Goal: Task Accomplishment & Management: Complete application form

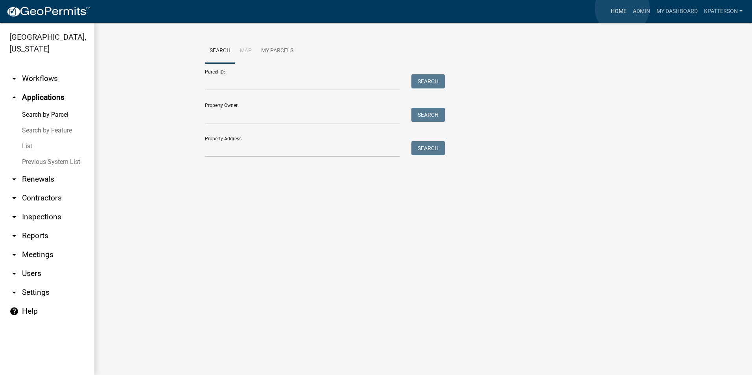
click at [621, 8] on link "Home" at bounding box center [619, 11] width 22 height 15
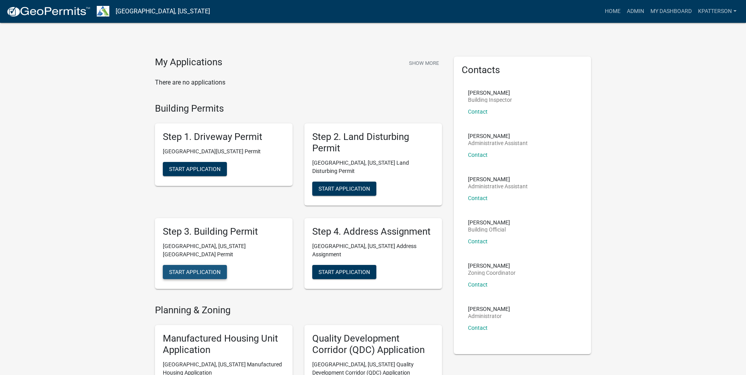
click at [181, 269] on span "Start Application" at bounding box center [195, 272] width 52 height 6
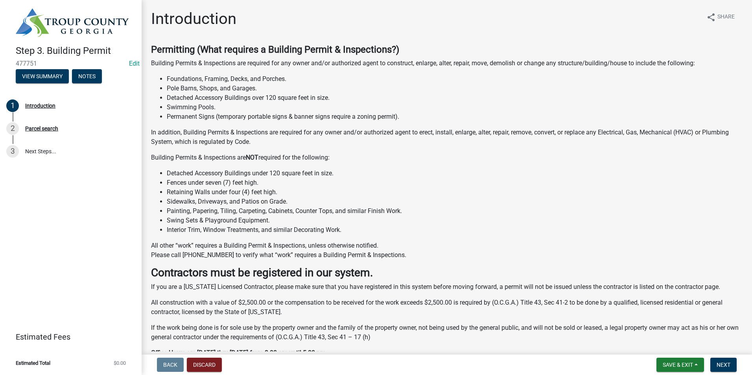
scroll to position [120, 0]
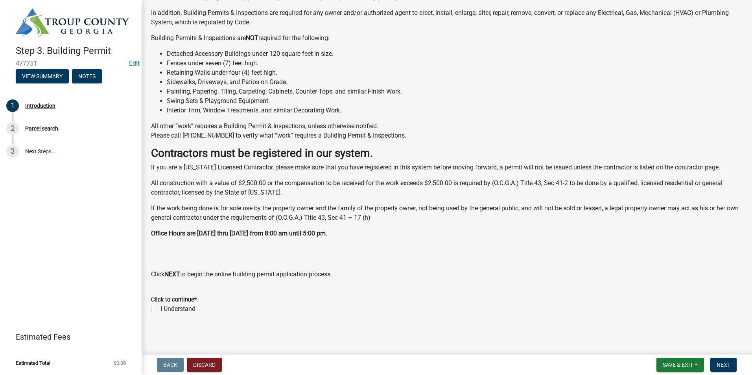
click at [160, 308] on label "I Understand" at bounding box center [177, 308] width 35 height 9
click at [160, 308] on input "I Understand" at bounding box center [162, 306] width 5 height 5
checkbox input "true"
click at [718, 367] on span "Next" at bounding box center [723, 365] width 14 height 6
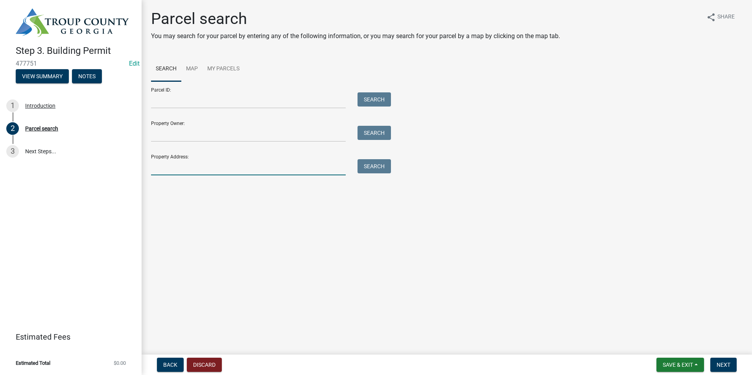
click at [248, 172] on input "Property Address:" at bounding box center [248, 167] width 195 height 16
type input "134 [PERSON_NAME]"
click at [354, 171] on div "Search" at bounding box center [372, 167] width 41 height 16
click at [381, 166] on button "Search" at bounding box center [373, 166] width 33 height 14
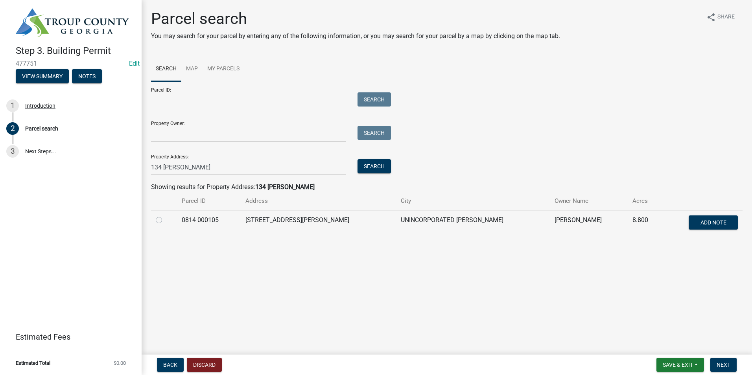
click at [165, 215] on label at bounding box center [165, 215] width 0 height 0
click at [165, 219] on 000105 "radio" at bounding box center [167, 217] width 5 height 5
radio 000105 "true"
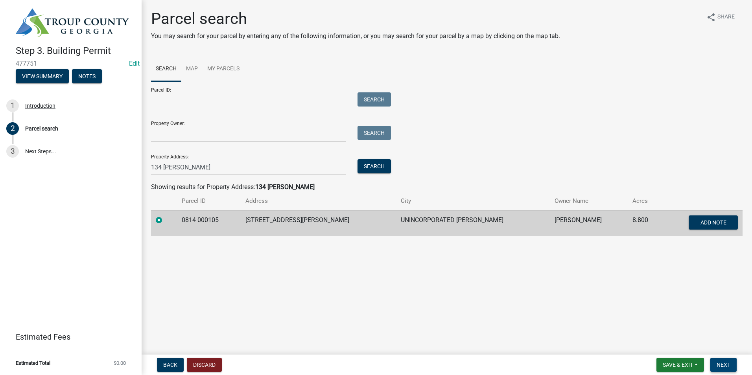
click at [731, 359] on button "Next" at bounding box center [723, 365] width 26 height 14
click at [727, 364] on span "Next" at bounding box center [723, 365] width 14 height 6
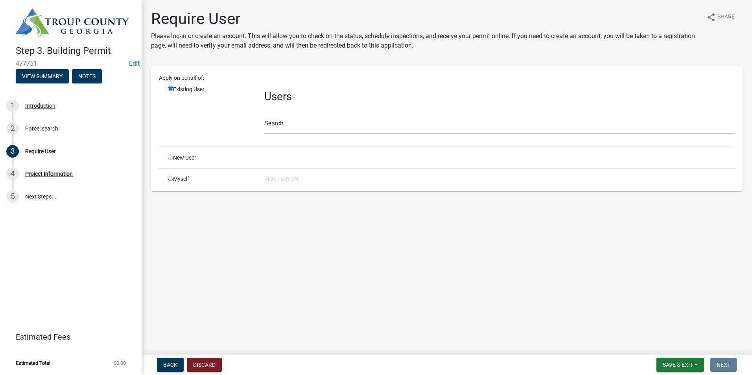
click at [171, 156] on input "radio" at bounding box center [170, 157] width 5 height 5
radio input "true"
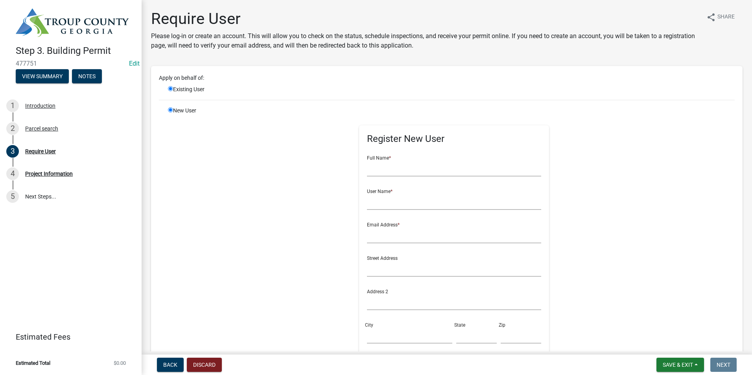
radio input "false"
click at [381, 171] on input "text" at bounding box center [454, 168] width 174 height 16
type input "[PERSON_NAME]"
type input "mneely134"
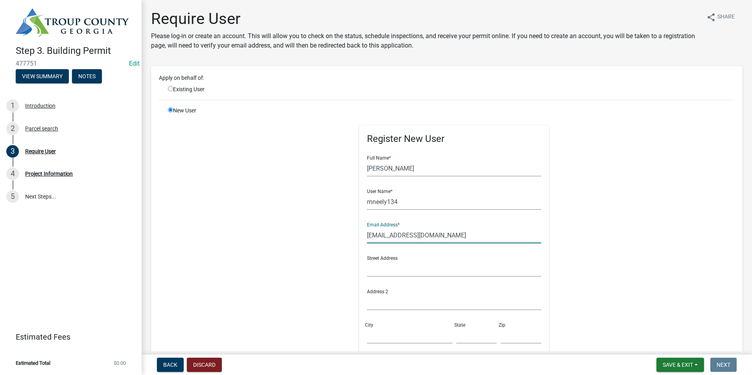
type input "[EMAIL_ADDRESS][DOMAIN_NAME]"
click at [396, 273] on input "text" at bounding box center [454, 269] width 174 height 16
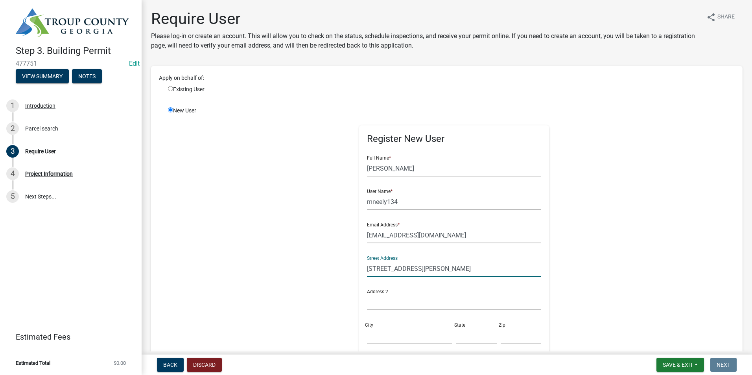
type input "[STREET_ADDRESS][PERSON_NAME]"
type input "LaGrange"
type input "GA"
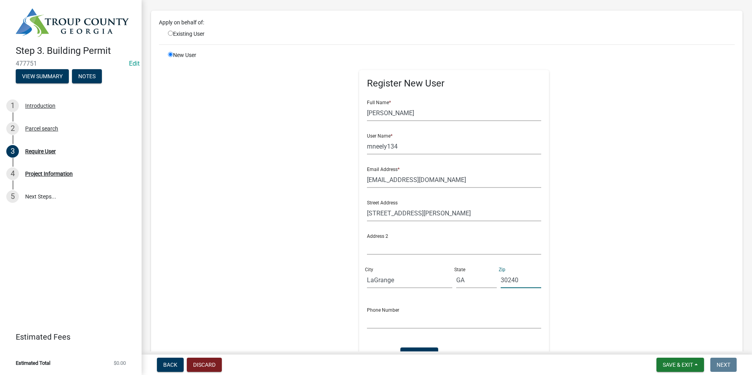
scroll to position [79, 0]
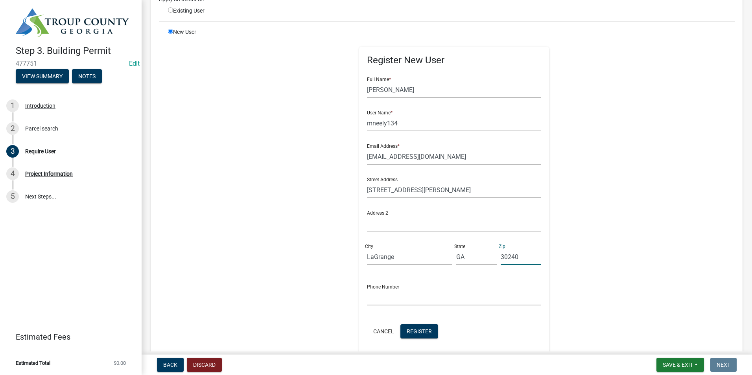
type input "30240"
click at [379, 299] on input "text" at bounding box center [454, 297] width 174 height 16
type input "[PHONE_NUMBER]"
click at [426, 332] on span "Register" at bounding box center [419, 331] width 25 height 6
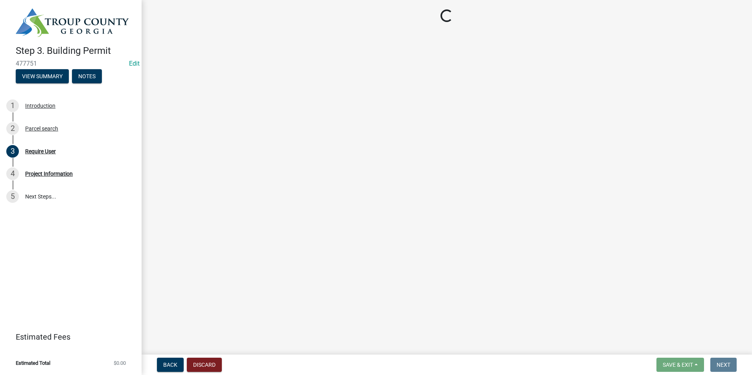
scroll to position [0, 0]
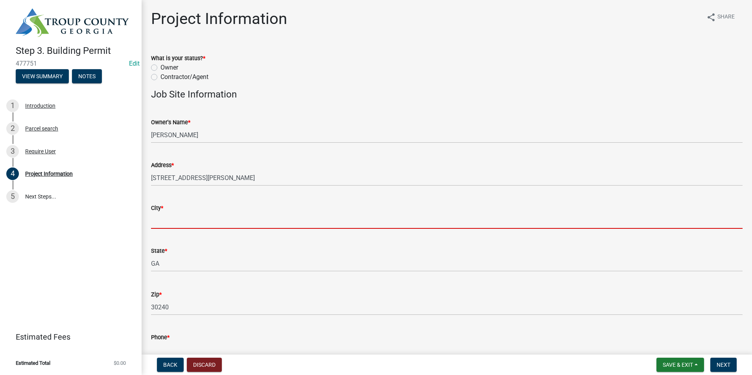
click at [218, 219] on input "City *" at bounding box center [446, 221] width 591 height 16
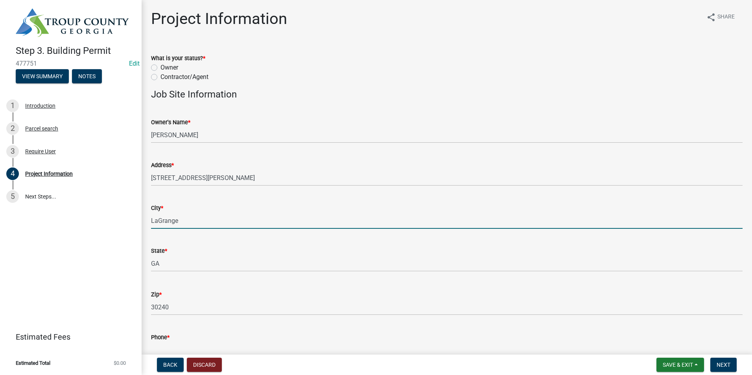
type input "LaGrange"
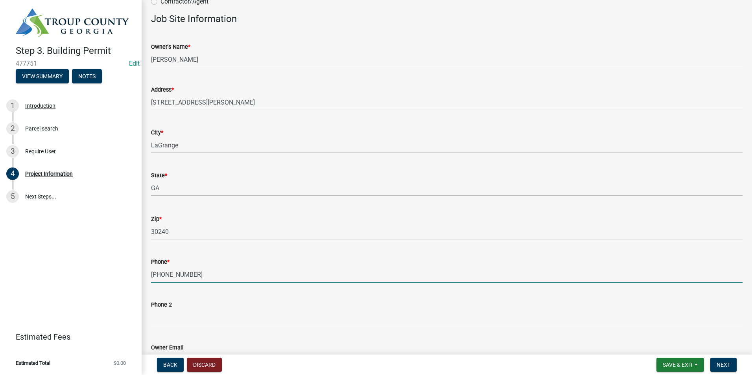
scroll to position [164, 0]
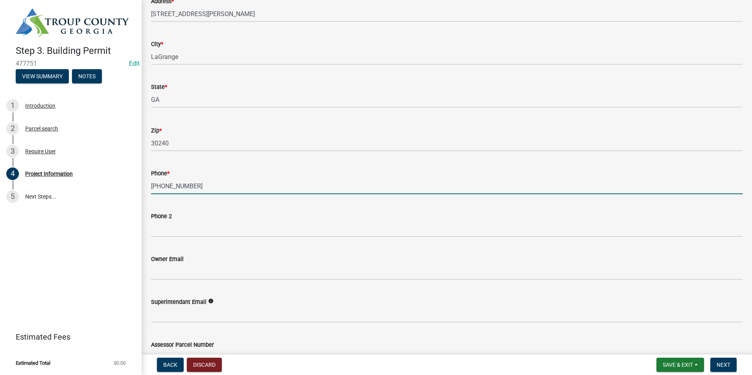
type input "[PHONE_NUMBER]"
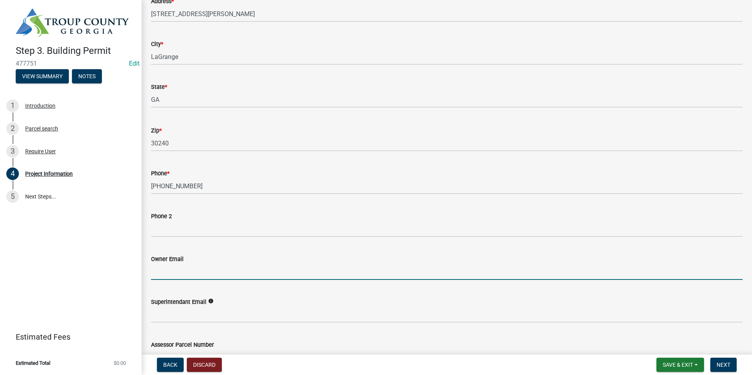
click at [180, 276] on input "Owner Email" at bounding box center [446, 272] width 591 height 16
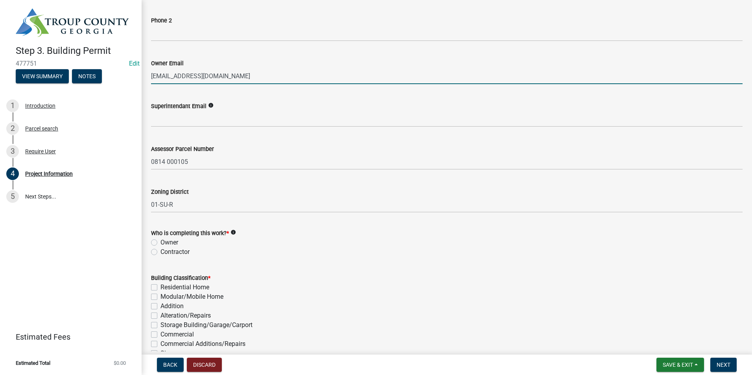
scroll to position [361, 0]
type input "[EMAIL_ADDRESS][DOMAIN_NAME]"
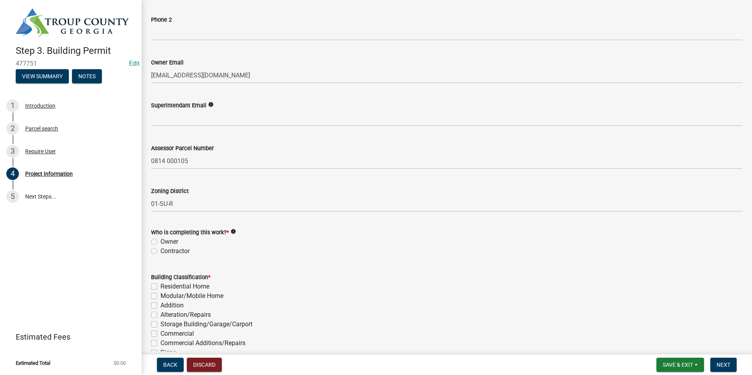
click at [160, 241] on label "Owner" at bounding box center [169, 241] width 18 height 9
click at [160, 241] on input "Owner" at bounding box center [162, 239] width 5 height 5
radio input "true"
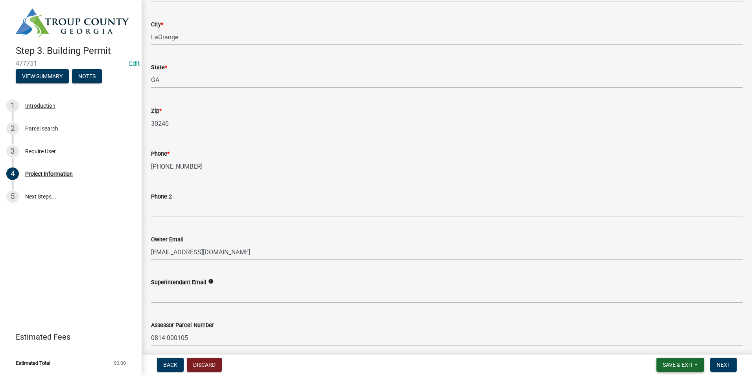
scroll to position [164, 0]
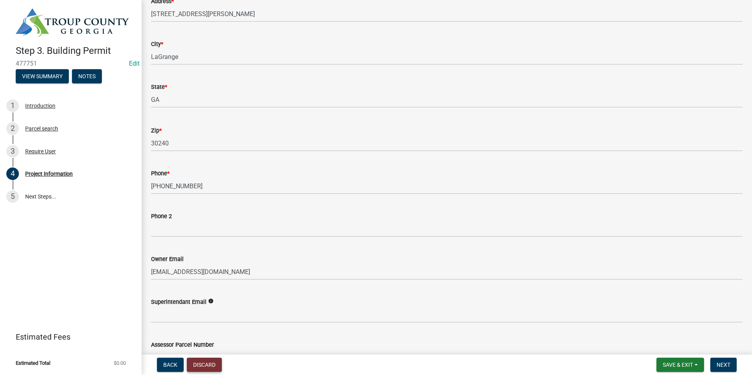
click at [207, 361] on button "Discard" at bounding box center [204, 365] width 35 height 14
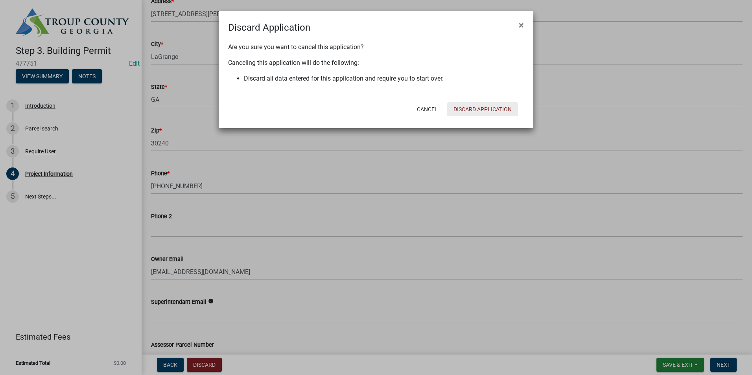
click at [465, 115] on button "Discard Application" at bounding box center [482, 109] width 71 height 14
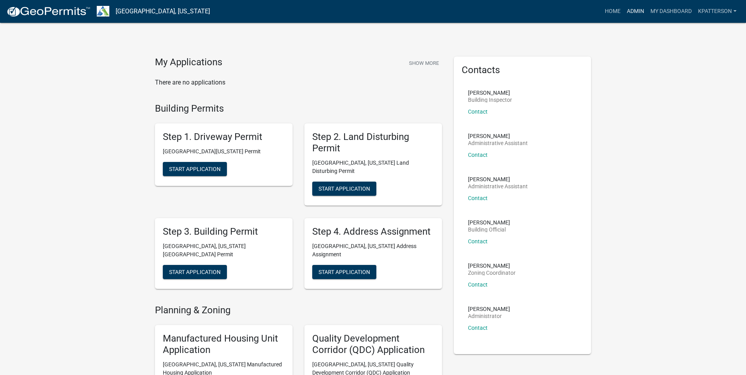
click at [635, 10] on link "Admin" at bounding box center [636, 11] width 24 height 15
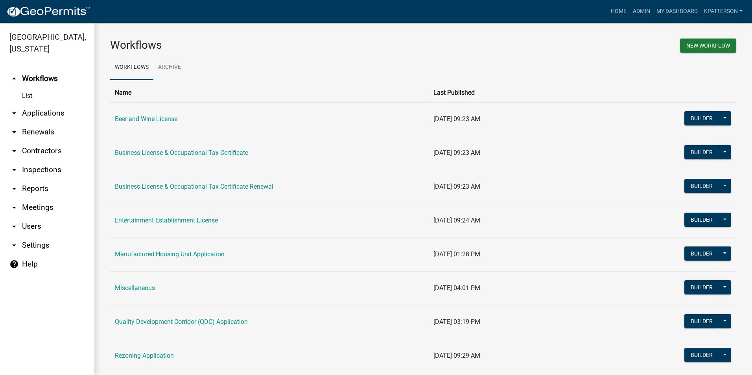
click at [37, 104] on link "arrow_drop_down Applications" at bounding box center [47, 113] width 94 height 19
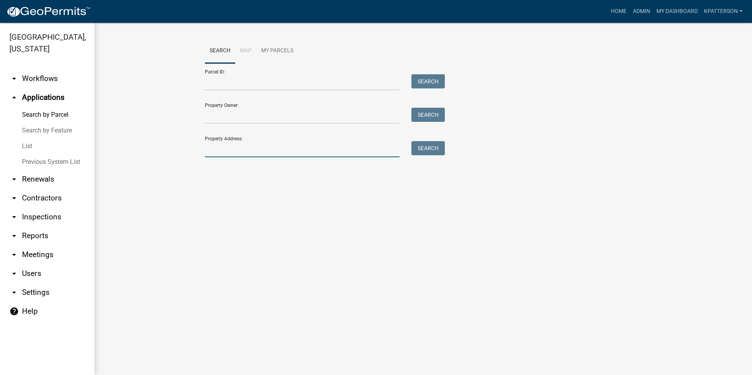
click at [226, 149] on input "Property Address:" at bounding box center [302, 149] width 195 height 16
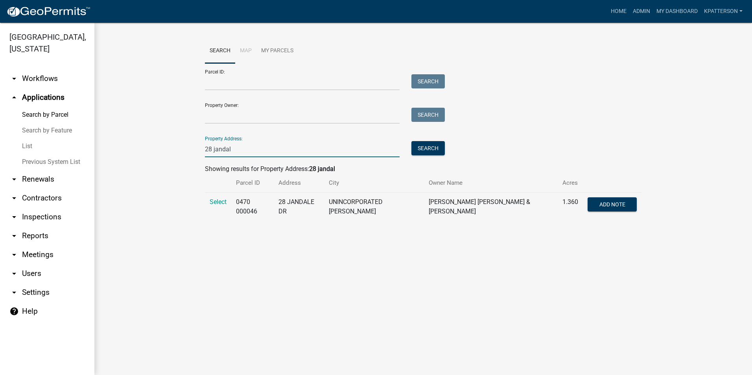
type input "28 jandal"
click at [214, 197] on td "Select" at bounding box center [218, 207] width 26 height 29
click at [216, 201] on span "Select" at bounding box center [218, 201] width 17 height 7
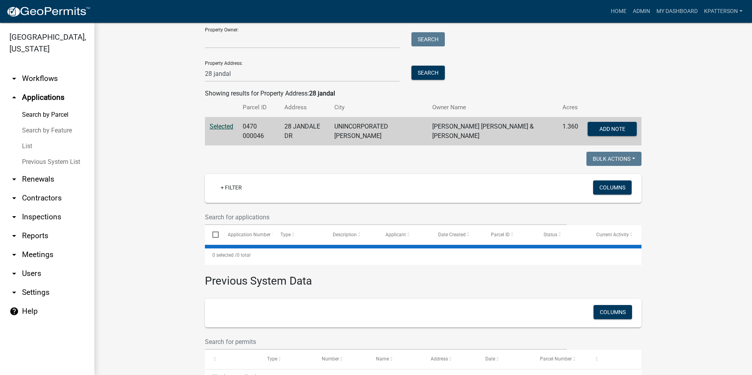
scroll to position [79, 0]
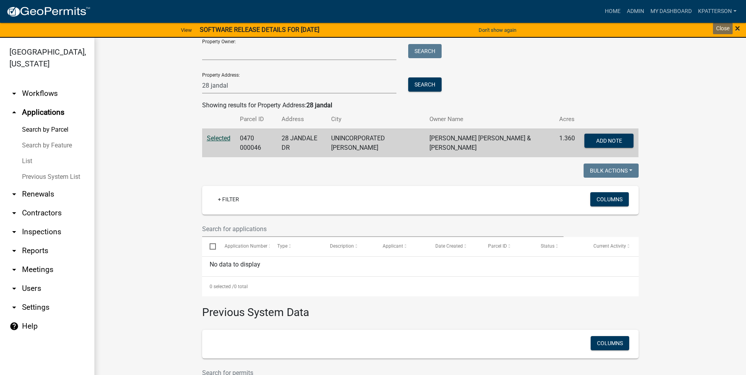
click at [737, 26] on span "×" at bounding box center [737, 28] width 5 height 11
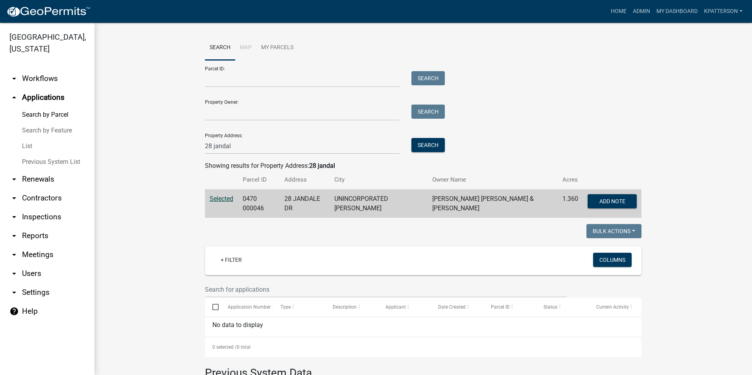
scroll to position [0, 0]
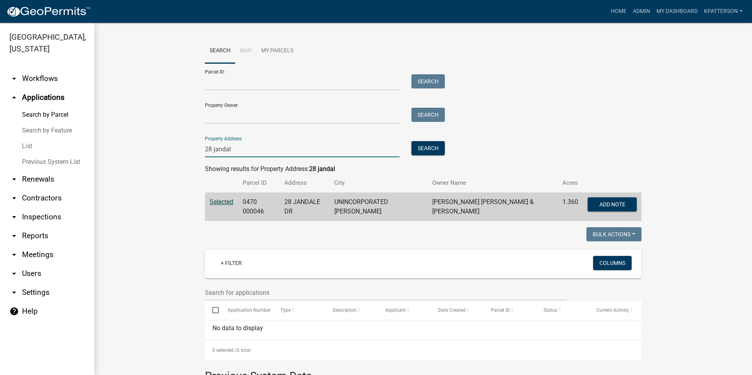
drag, startPoint x: 233, startPoint y: 146, endPoint x: 193, endPoint y: 151, distance: 40.4
click at [193, 151] on wm-workflow-application-search-view "Search Map My Parcels Parcel ID: Search Property Owner: Search Property Address…" at bounding box center [423, 272] width 626 height 466
click at [43, 69] on link "arrow_drop_down Workflows" at bounding box center [47, 78] width 94 height 19
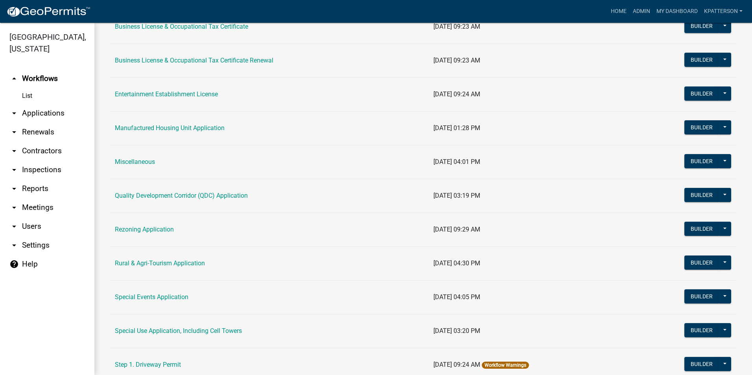
scroll to position [157, 0]
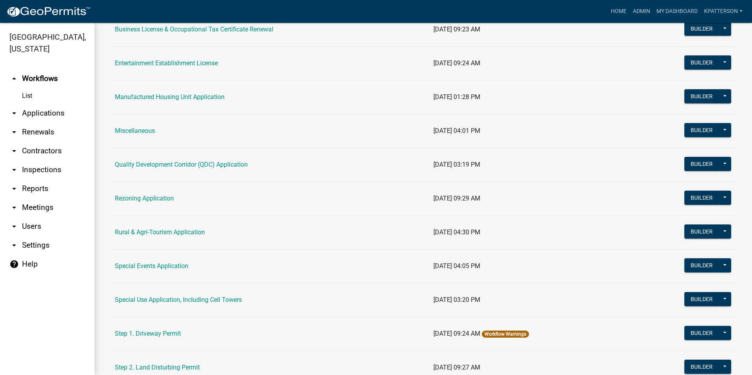
click at [37, 108] on link "arrow_drop_down Applications" at bounding box center [47, 113] width 94 height 19
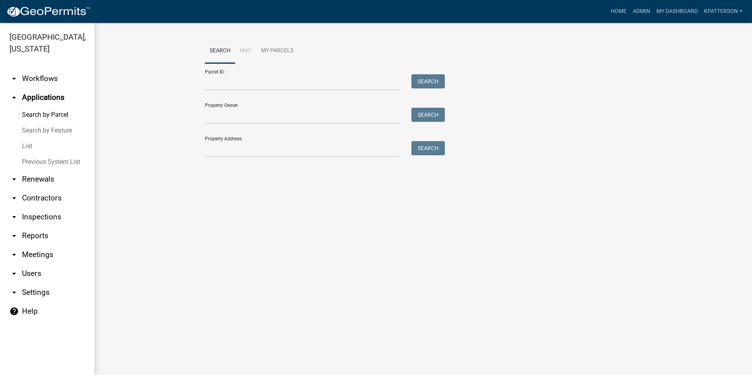
click at [39, 69] on link "arrow_drop_down Workflows" at bounding box center [47, 78] width 94 height 19
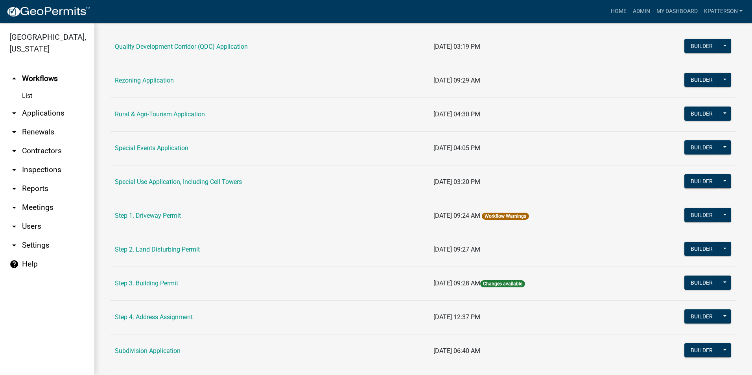
scroll to position [315, 0]
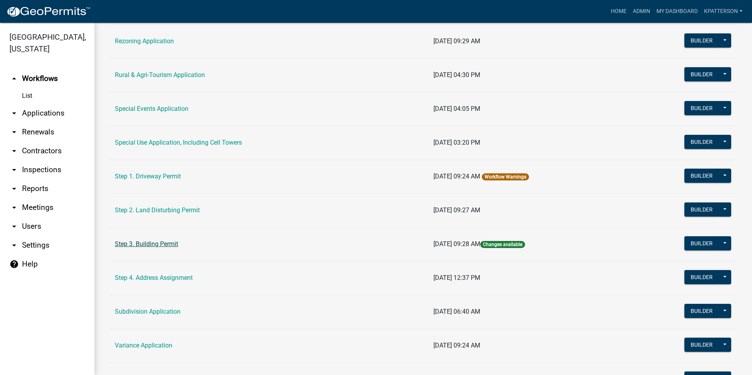
click at [167, 242] on link "Step 3. Building Permit" at bounding box center [146, 243] width 63 height 7
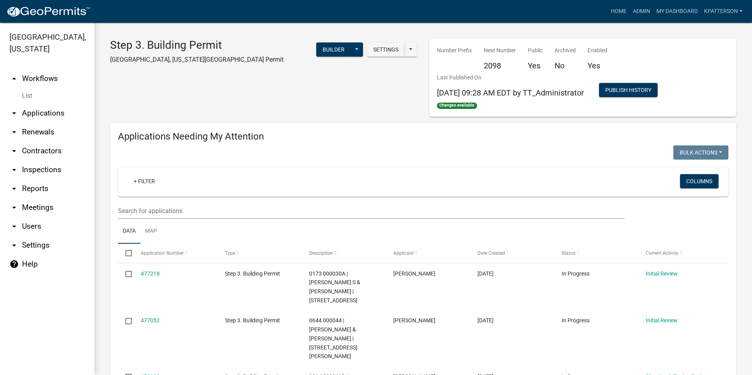
click at [36, 104] on link "arrow_drop_down Applications" at bounding box center [47, 113] width 94 height 19
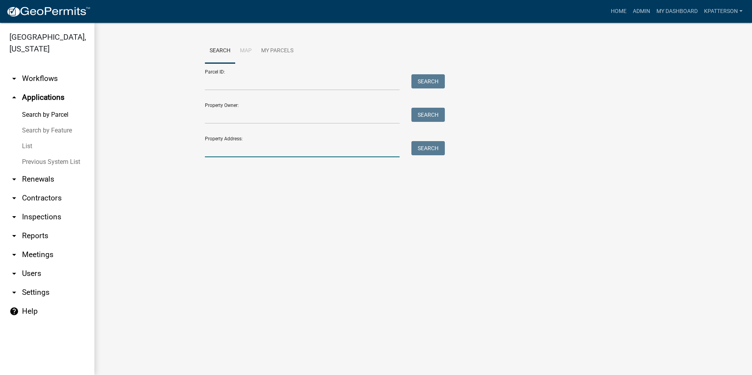
click at [229, 152] on input "Property Address:" at bounding box center [302, 149] width 195 height 16
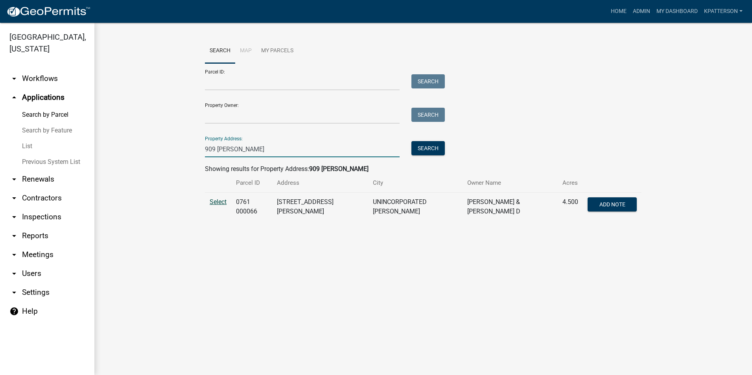
type input "909 [PERSON_NAME]"
click at [215, 202] on span "Select" at bounding box center [218, 201] width 17 height 7
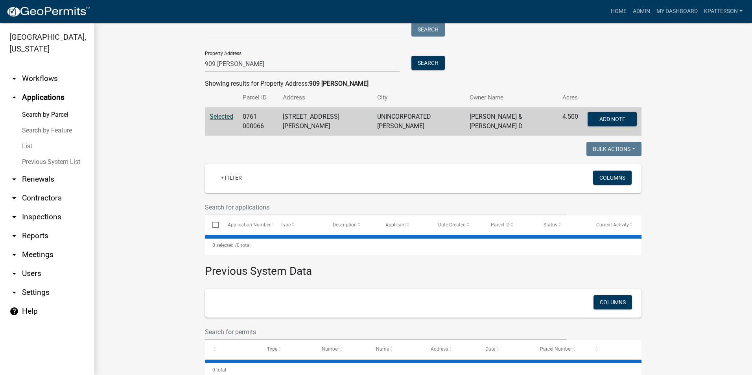
scroll to position [103, 0]
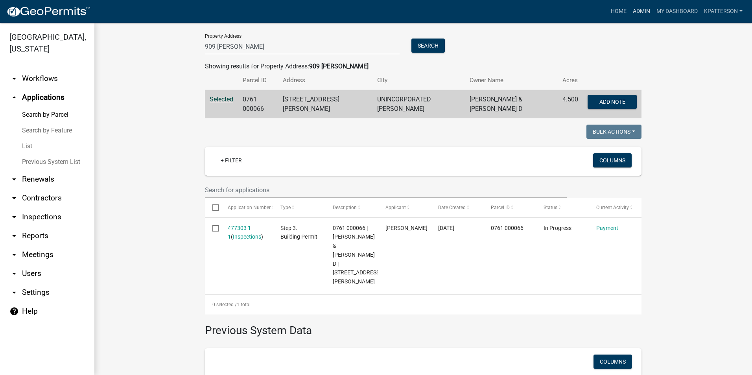
click at [638, 11] on link "Admin" at bounding box center [642, 11] width 24 height 15
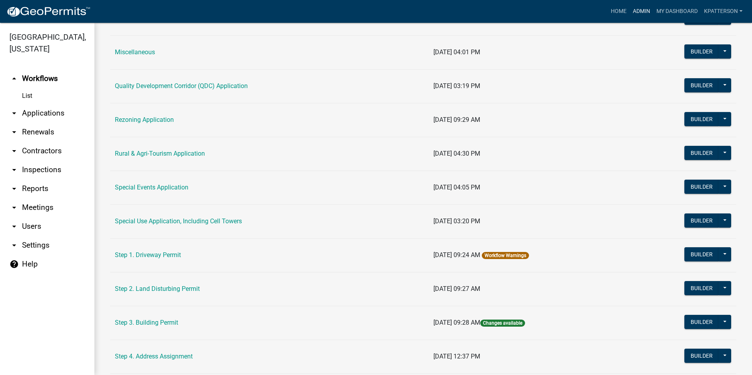
scroll to position [275, 0]
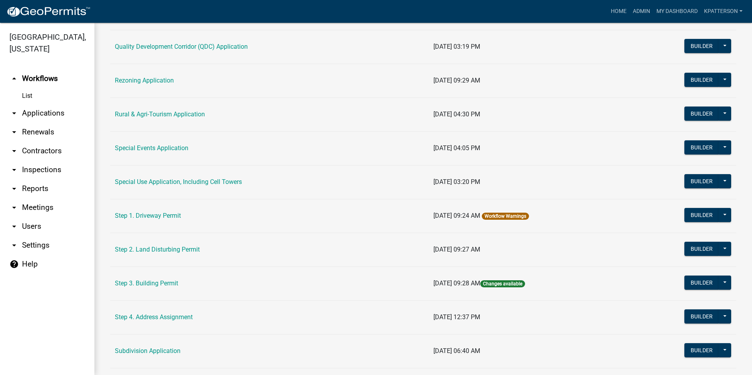
click at [505, 218] on link "Workflow Warnings" at bounding box center [505, 217] width 42 height 6
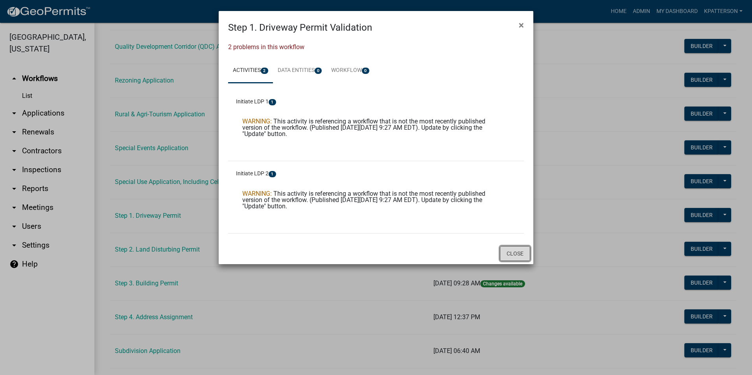
click at [518, 251] on button "Close" at bounding box center [515, 253] width 30 height 15
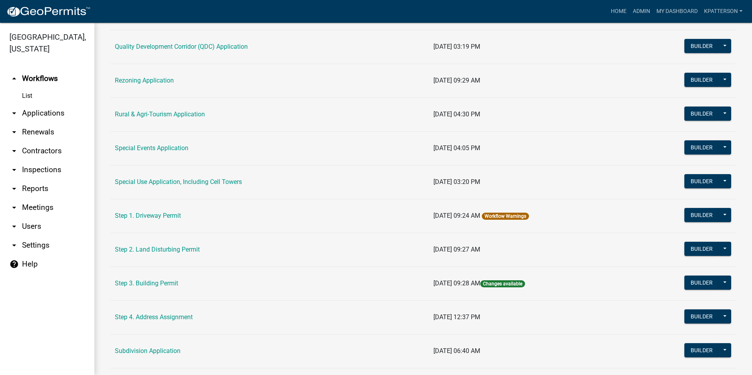
click at [492, 218] on link "Workflow Warnings" at bounding box center [505, 217] width 42 height 6
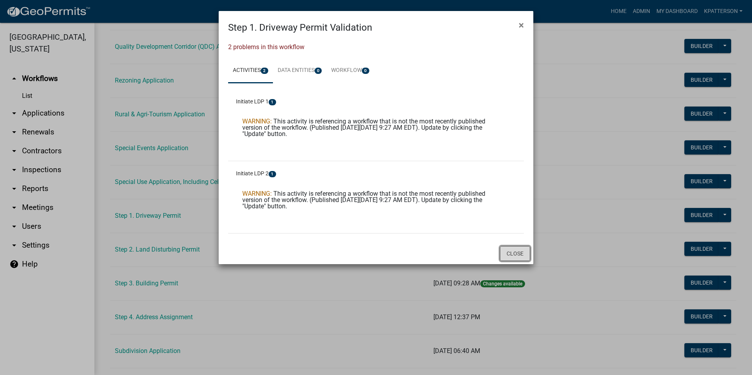
click at [514, 258] on button "Close" at bounding box center [515, 253] width 30 height 15
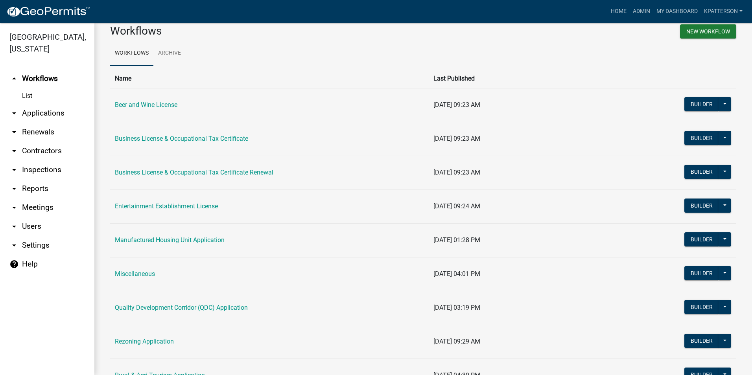
scroll to position [0, 0]
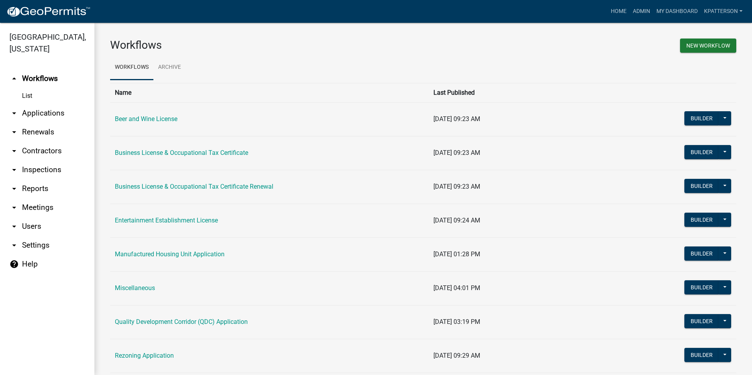
click at [42, 105] on link "arrow_drop_down Applications" at bounding box center [47, 113] width 94 height 19
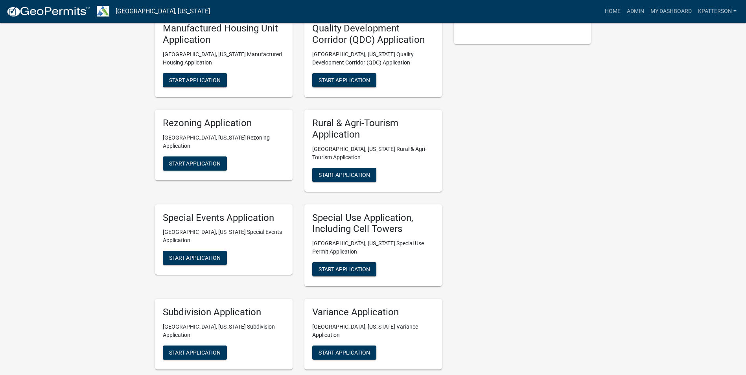
scroll to position [236, 0]
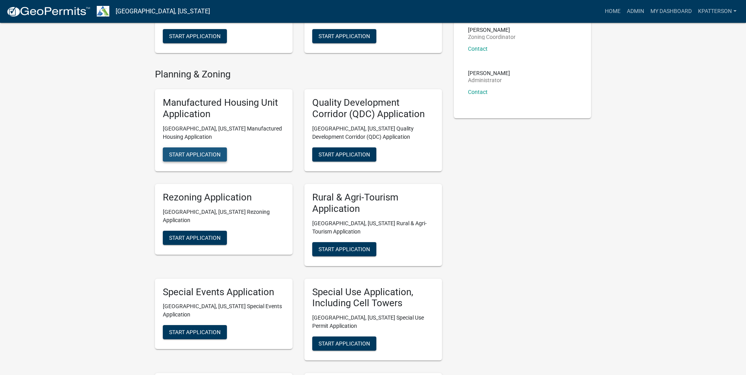
click at [199, 151] on span "Start Application" at bounding box center [195, 154] width 52 height 6
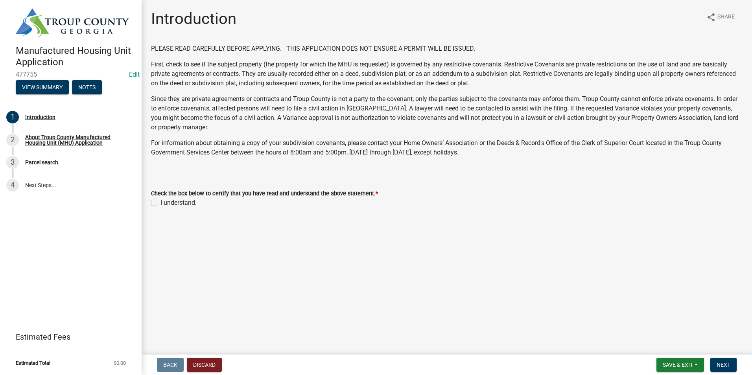
click at [160, 202] on label "I understand." at bounding box center [178, 202] width 36 height 9
click at [160, 202] on input "I understand." at bounding box center [162, 200] width 5 height 5
checkbox input "true"
drag, startPoint x: 718, startPoint y: 374, endPoint x: 717, endPoint y: 367, distance: 7.1
click at [717, 373] on nav "Back Discard Save & Exit Save Save & Exit Next" at bounding box center [447, 365] width 610 height 20
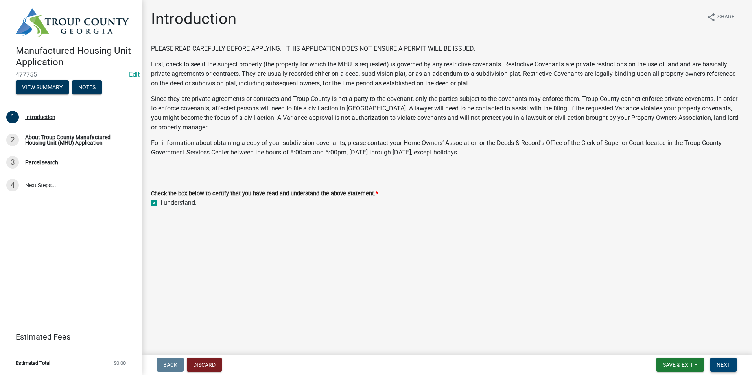
click at [717, 366] on span "Next" at bounding box center [723, 365] width 14 height 6
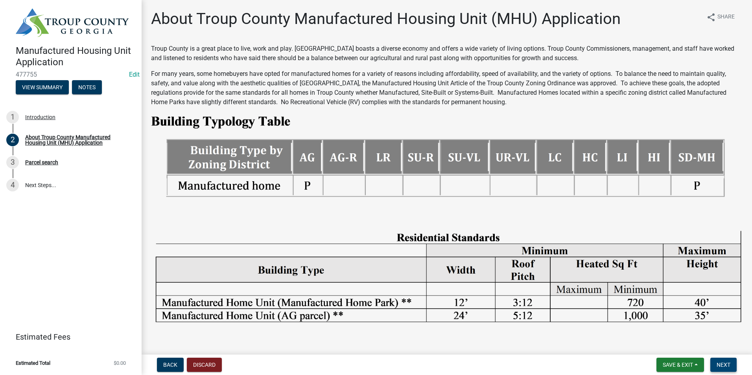
click at [719, 361] on button "Next" at bounding box center [723, 365] width 26 height 14
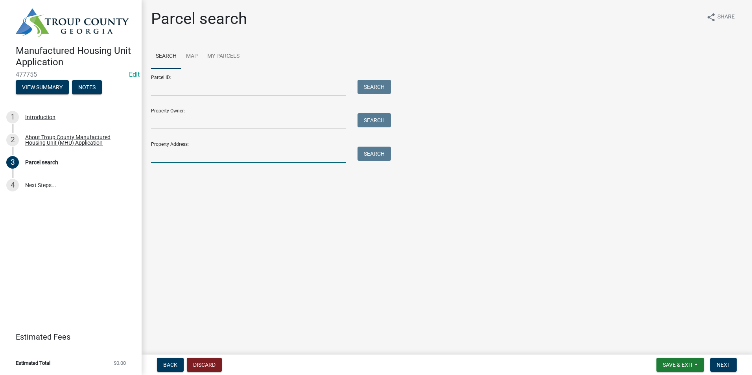
click at [269, 155] on input "Property Address:" at bounding box center [248, 155] width 195 height 16
type input "134 [PERSON_NAME]"
click at [362, 153] on button "Search" at bounding box center [373, 154] width 33 height 14
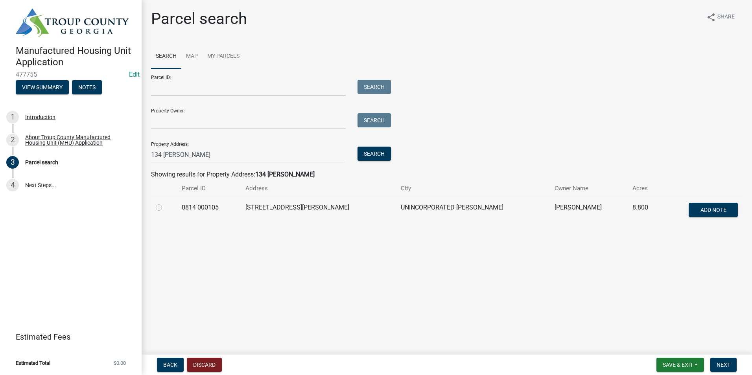
click at [165, 203] on label at bounding box center [165, 203] width 0 height 0
click at [165, 208] on 000105 "radio" at bounding box center [167, 205] width 5 height 5
radio 000105 "true"
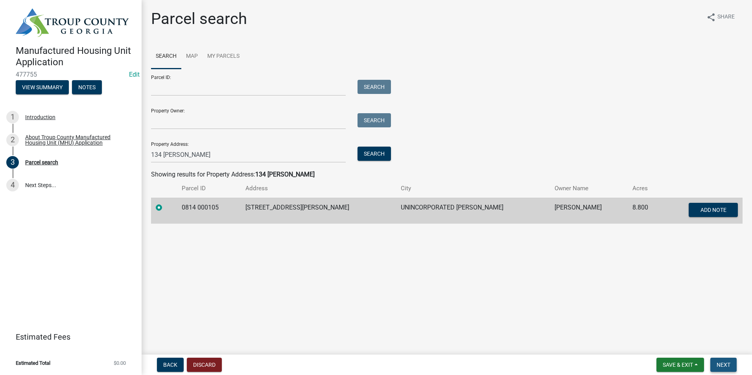
click at [719, 363] on span "Next" at bounding box center [723, 365] width 14 height 6
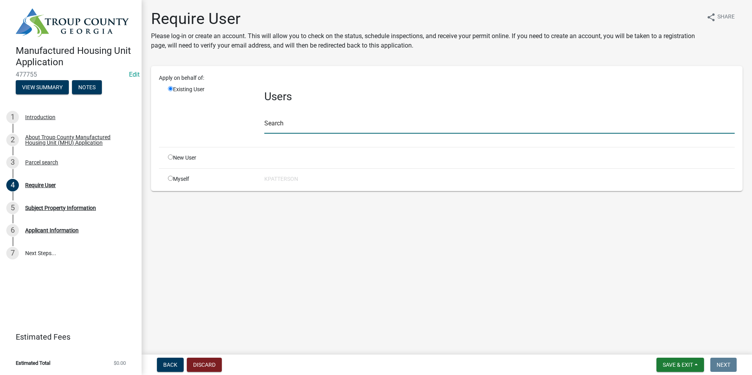
click at [291, 130] on input "text" at bounding box center [499, 126] width 470 height 16
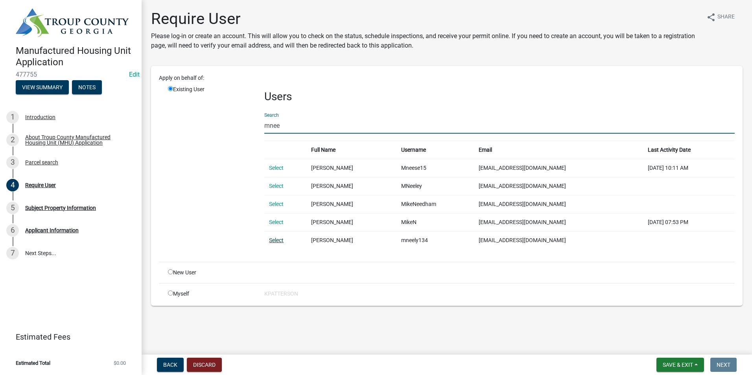
type input "mnee"
click at [277, 240] on link "Select" at bounding box center [276, 240] width 15 height 6
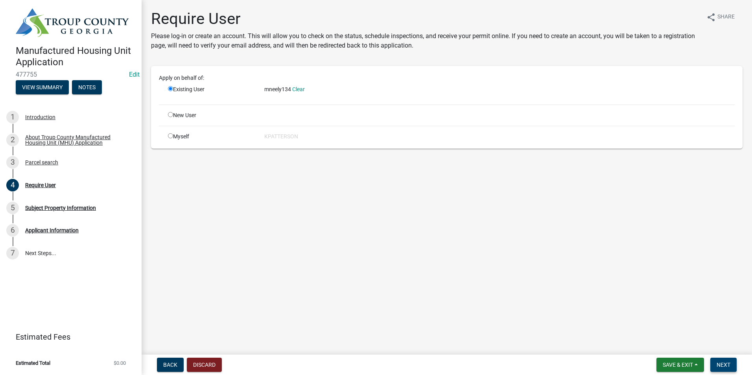
click at [720, 362] on span "Next" at bounding box center [723, 365] width 14 height 6
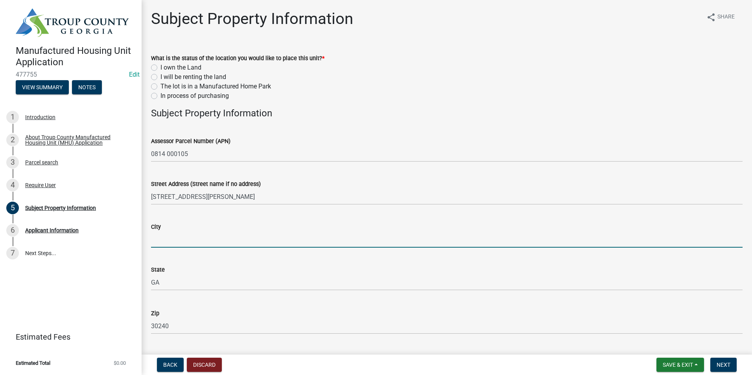
click at [235, 234] on input "City" at bounding box center [446, 240] width 591 height 16
type input "LaGrange"
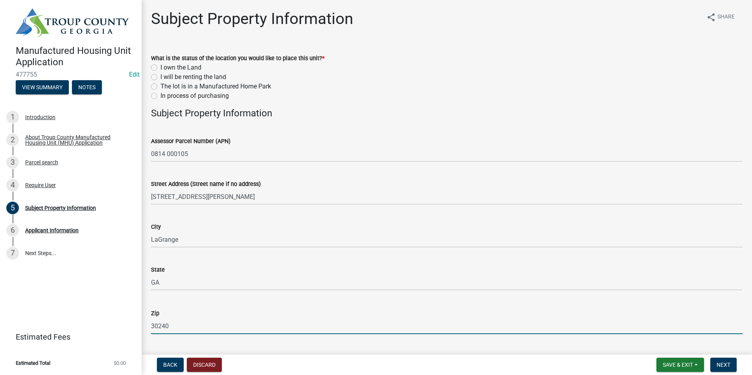
scroll to position [193, 0]
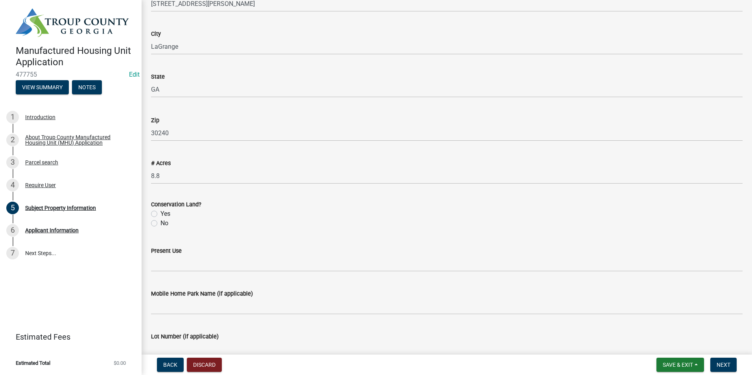
click at [160, 223] on label "No" at bounding box center [164, 223] width 8 height 9
click at [160, 223] on input "No" at bounding box center [162, 221] width 5 height 5
radio input "true"
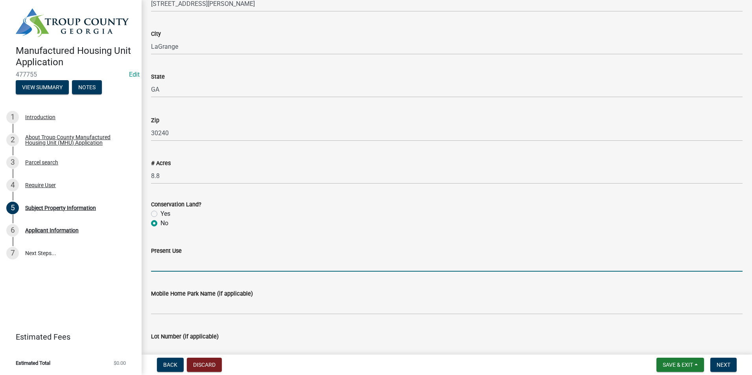
click at [169, 259] on input "Present Use" at bounding box center [446, 264] width 591 height 16
type input "Residential"
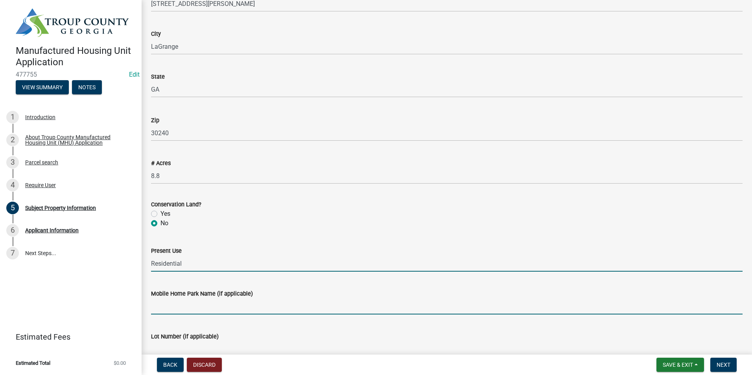
click at [202, 304] on input "Mobile Home Park Name (if applicable)" at bounding box center [446, 306] width 591 height 16
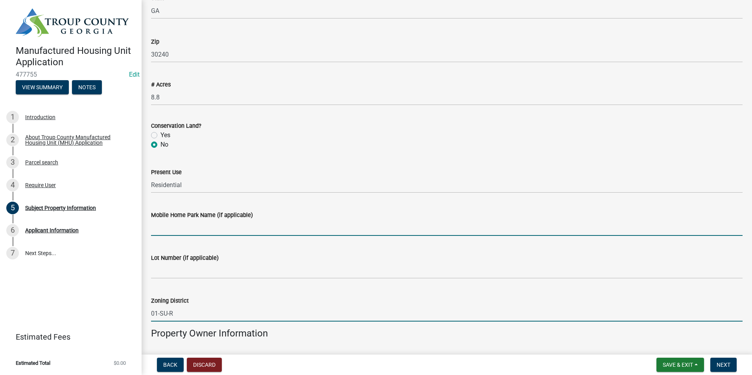
click at [272, 312] on input "01-SU-R" at bounding box center [446, 314] width 591 height 16
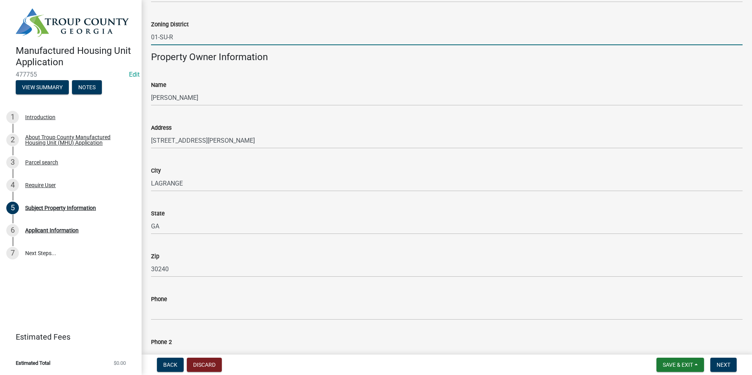
scroll to position [596, 0]
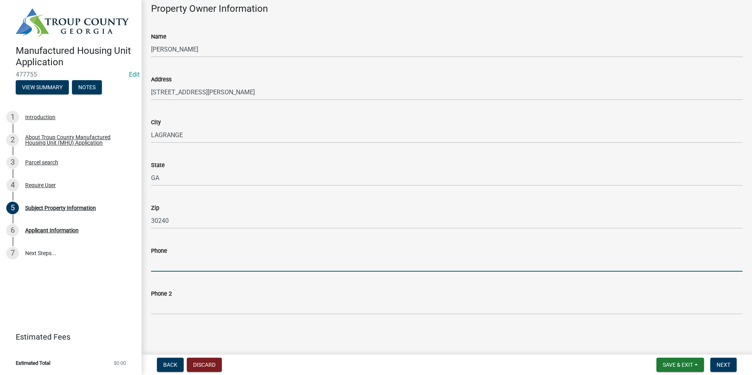
click at [189, 264] on input "Phone" at bounding box center [446, 264] width 591 height 16
type input "[PHONE_NUMBER]"
click at [719, 362] on span "Next" at bounding box center [723, 365] width 14 height 6
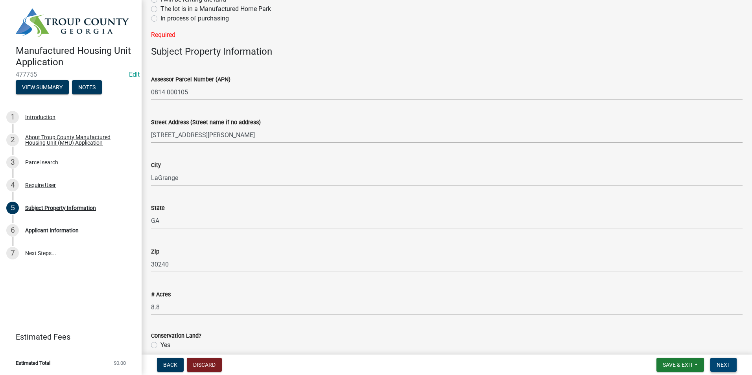
scroll to position [0, 0]
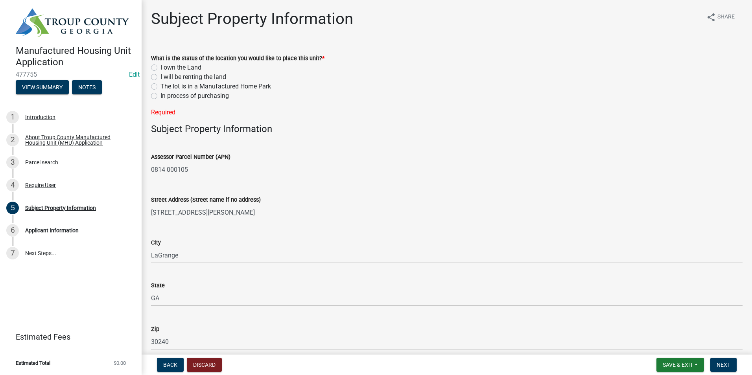
click at [160, 66] on label "I own the Land" at bounding box center [180, 67] width 41 height 9
click at [160, 66] on input "I own the Land" at bounding box center [162, 65] width 5 height 5
radio input "true"
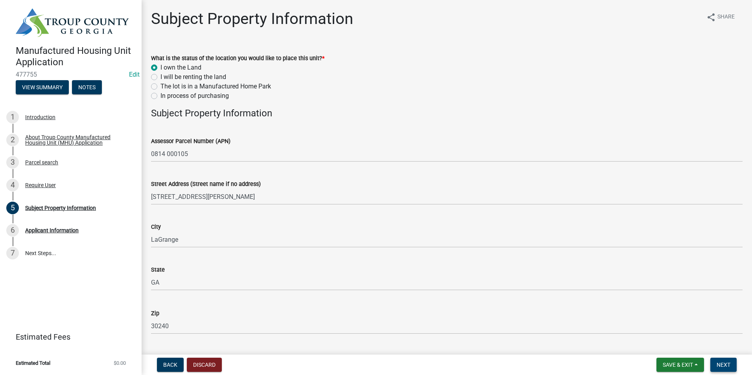
click at [725, 365] on span "Next" at bounding box center [723, 365] width 14 height 6
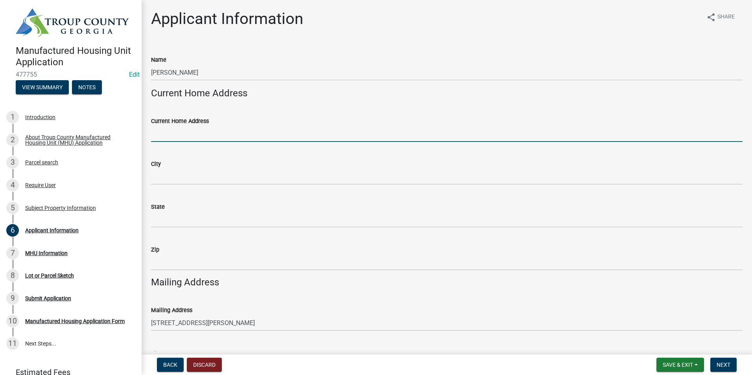
click at [206, 132] on input "Current Home Address" at bounding box center [446, 134] width 591 height 16
type input "134 [PERSON_NAME]"
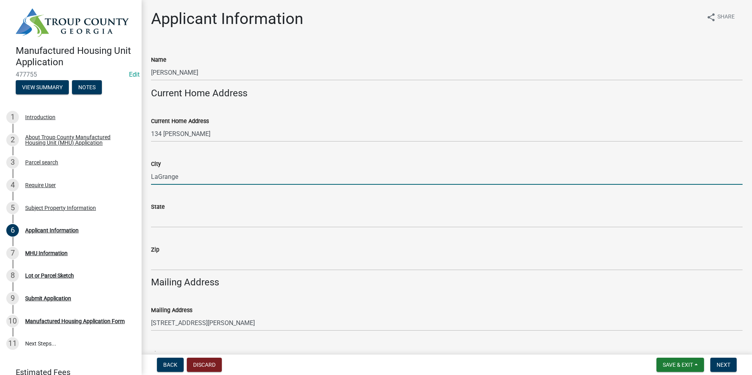
type input "LaGrange"
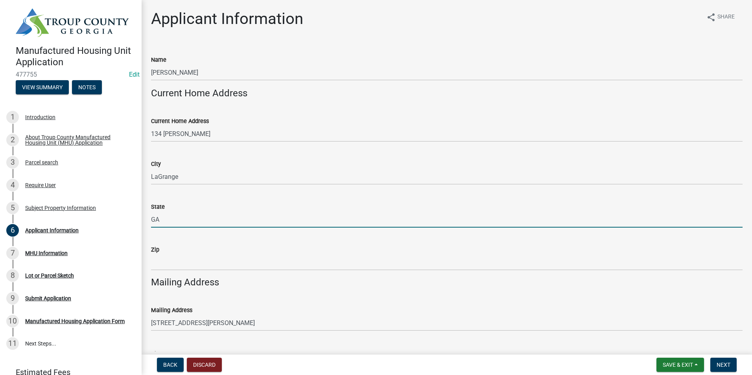
type input "GA"
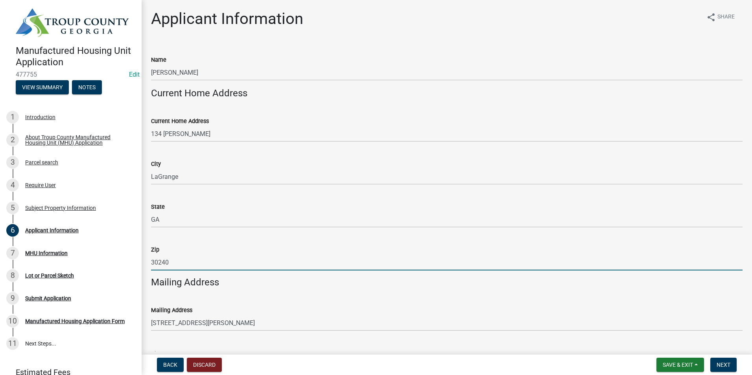
type input "30240"
drag, startPoint x: 479, startPoint y: 202, endPoint x: 479, endPoint y: 206, distance: 4.7
click at [479, 203] on div "State" at bounding box center [446, 206] width 591 height 9
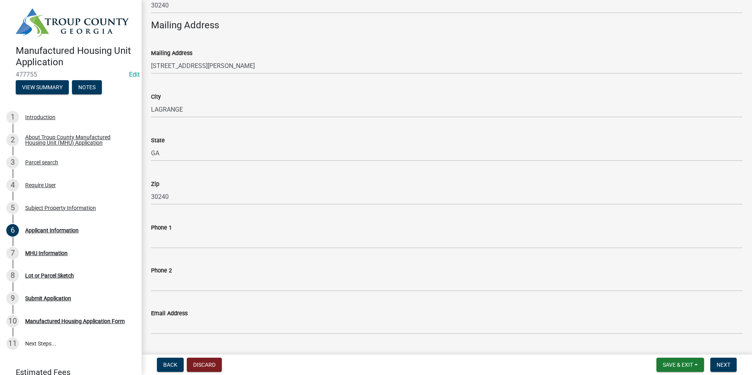
scroll to position [277, 0]
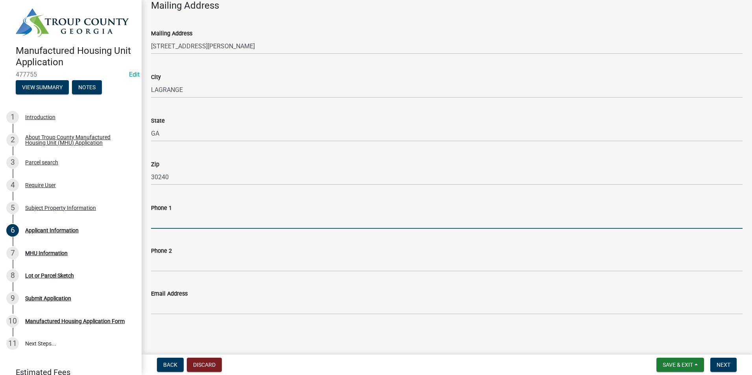
click at [187, 223] on input "Phone 1" at bounding box center [446, 221] width 591 height 16
type input "[PHONE_NUMBER]"
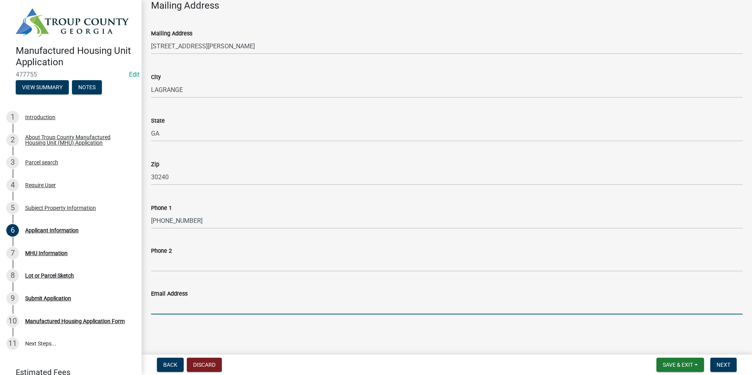
click at [225, 299] on input "Email Address" at bounding box center [446, 306] width 591 height 16
click at [174, 306] on input "maneely@gmail.com" at bounding box center [446, 306] width 591 height 16
type input "[EMAIL_ADDRESS][DOMAIN_NAME]"
click at [721, 363] on span "Next" at bounding box center [723, 365] width 14 height 6
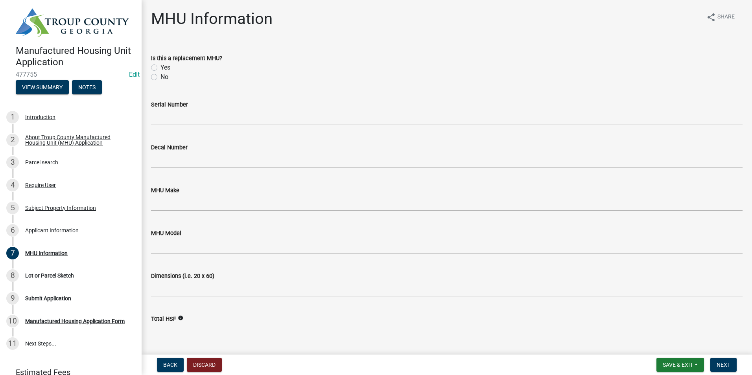
click at [160, 67] on label "Yes" at bounding box center [165, 67] width 10 height 9
click at [160, 67] on input "Yes" at bounding box center [162, 65] width 5 height 5
radio input "true"
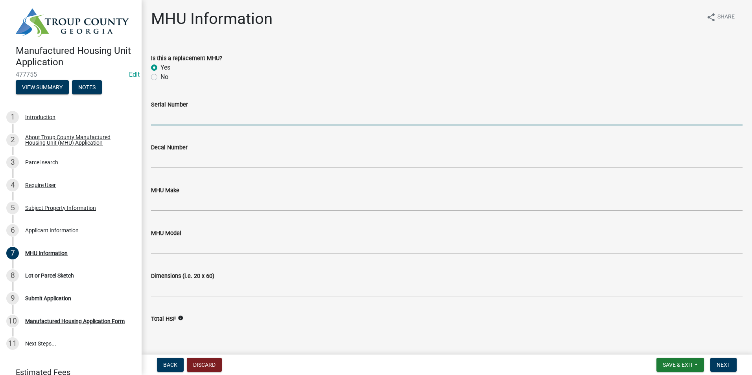
click at [179, 122] on input "Serial Number" at bounding box center [446, 117] width 591 height 16
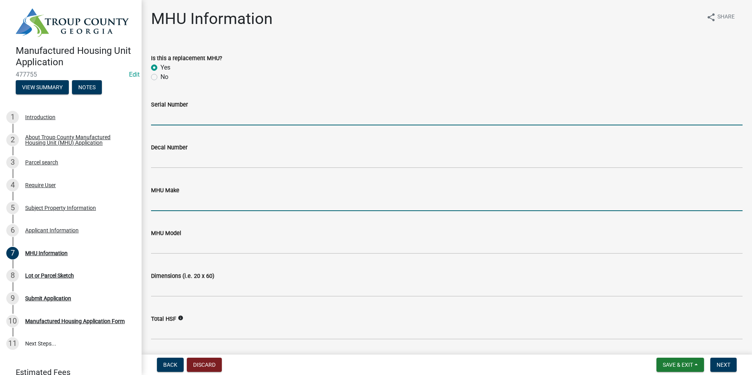
click at [193, 206] on input "MHU Make" at bounding box center [446, 203] width 591 height 16
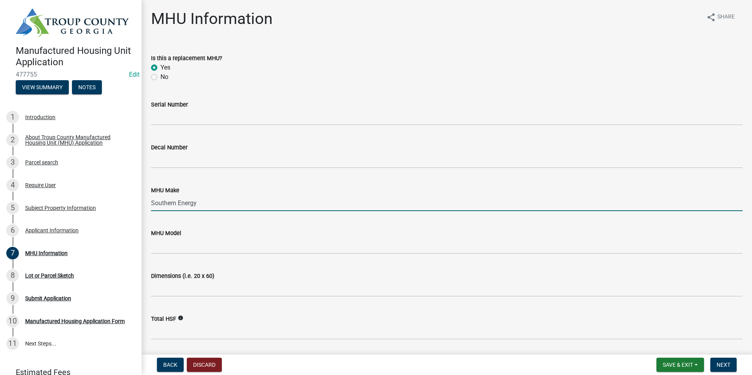
type input "Southern Energy"
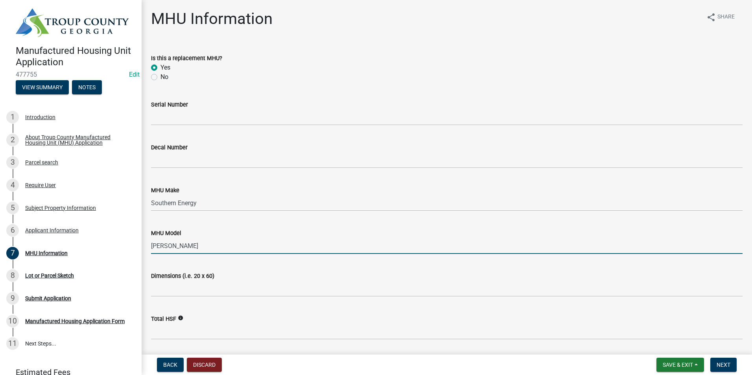
type input "Brandon"
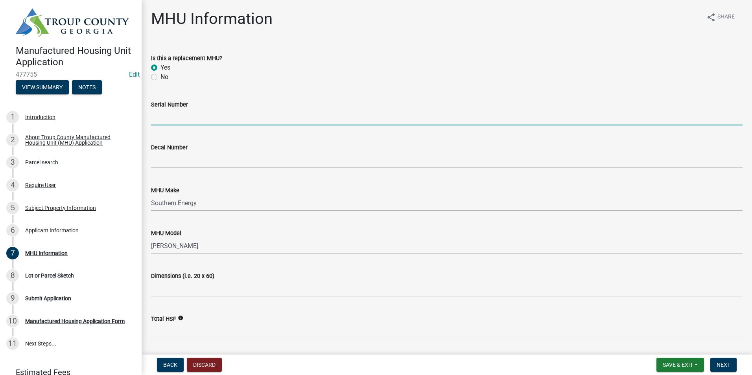
click at [189, 122] on input "Serial Number" at bounding box center [446, 117] width 591 height 16
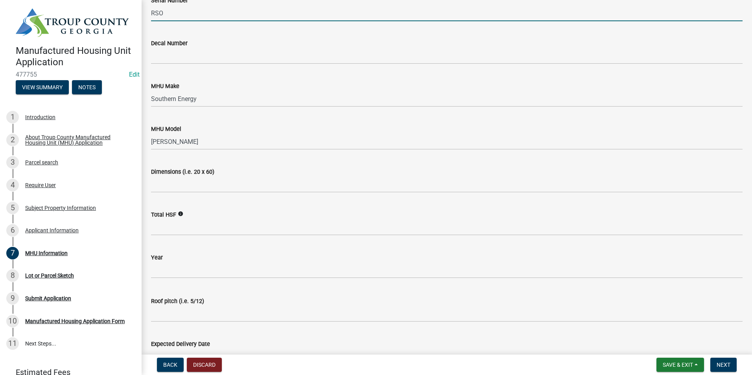
scroll to position [118, 0]
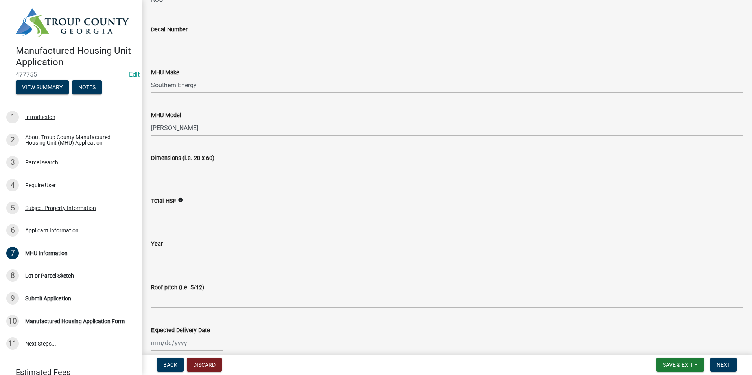
type input "RSO"
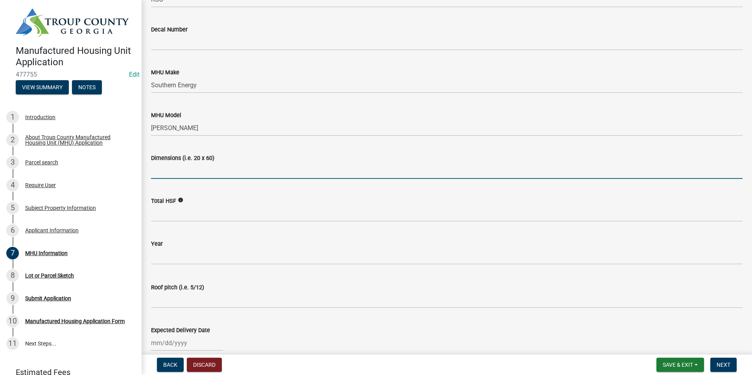
click at [196, 165] on input "Dimensions (i.e. 20 x 60)" at bounding box center [446, 171] width 591 height 16
type input "32x52"
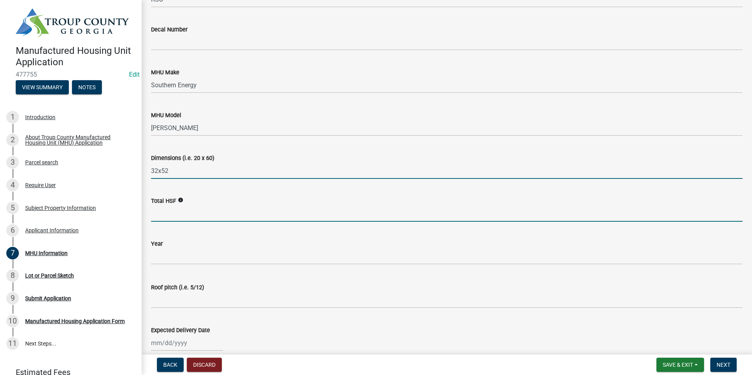
click at [184, 217] on input "Total HSF" at bounding box center [446, 214] width 591 height 16
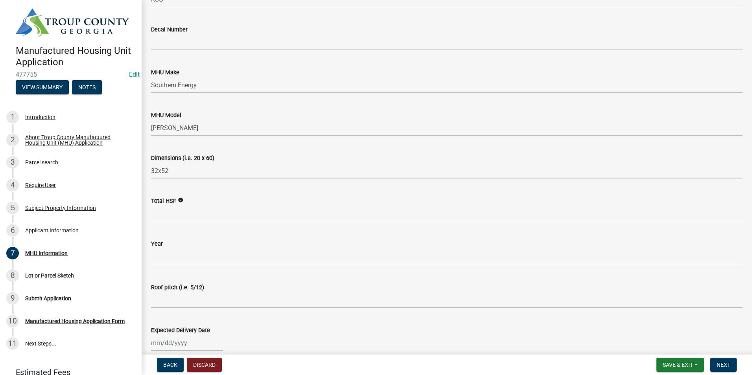
click at [227, 201] on div "Total HSF info" at bounding box center [446, 200] width 591 height 9
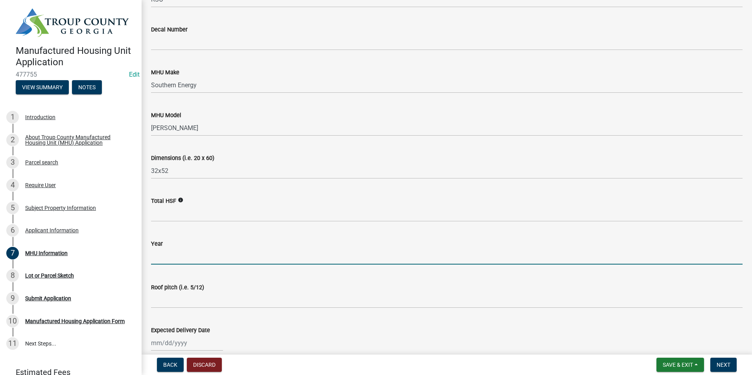
click at [173, 256] on input "text" at bounding box center [446, 257] width 591 height 16
type input "2025"
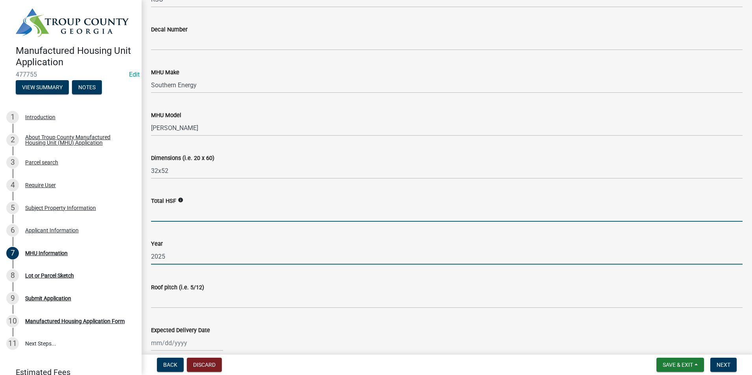
click at [180, 215] on input "Total HSF" at bounding box center [446, 214] width 591 height 16
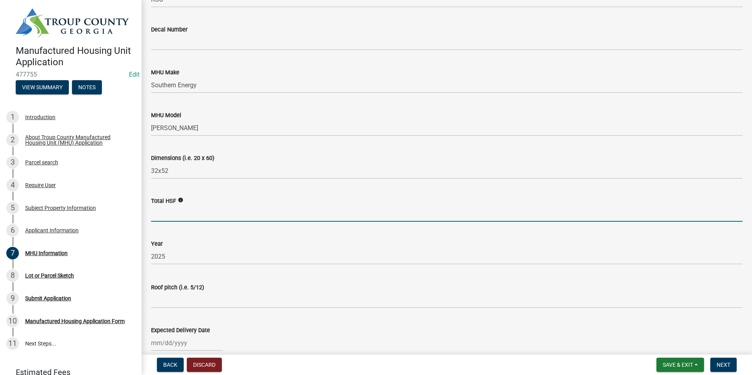
click at [274, 198] on div "Total HSF info" at bounding box center [446, 200] width 591 height 9
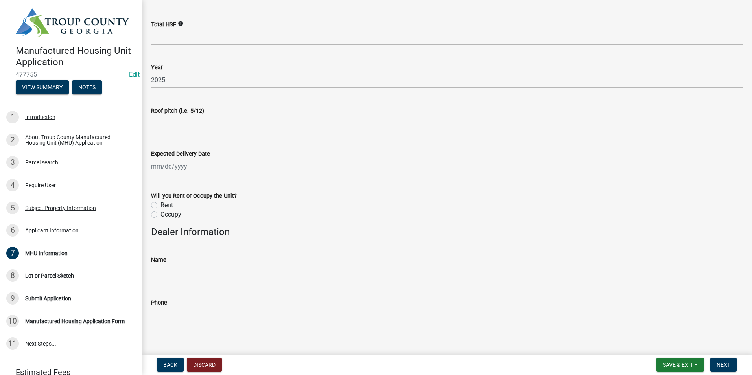
scroll to position [304, 0]
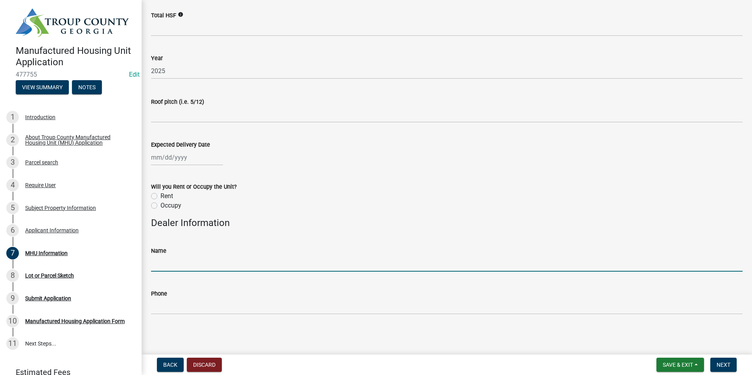
click at [161, 269] on input "Name" at bounding box center [446, 264] width 591 height 16
type input "Cavalier Home Builders"
click at [729, 365] on span "Next" at bounding box center [723, 365] width 14 height 6
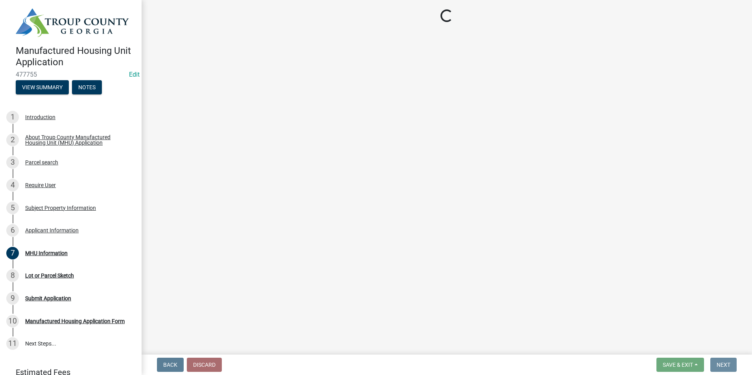
scroll to position [0, 0]
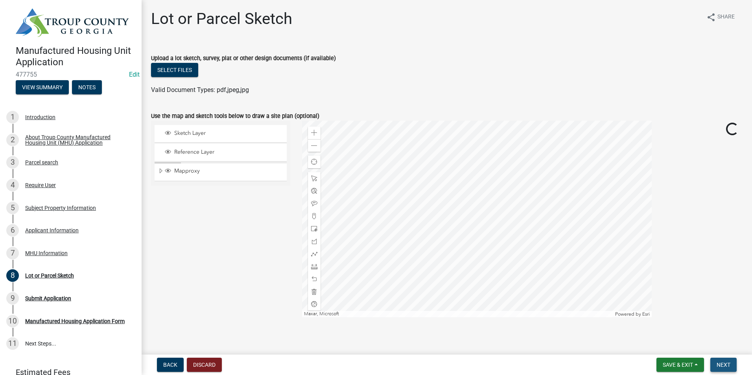
click at [727, 366] on span "Next" at bounding box center [723, 365] width 14 height 6
click at [727, 363] on span "Next" at bounding box center [723, 365] width 14 height 6
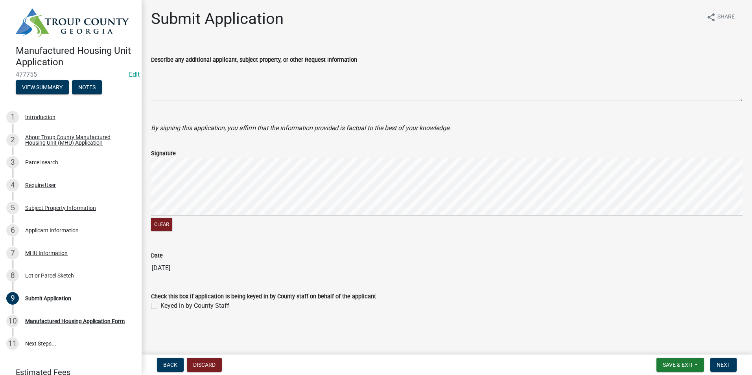
click at [160, 307] on label "Keyed in by County Staff" at bounding box center [194, 305] width 69 height 9
click at [160, 306] on input "Keyed in by County Staff" at bounding box center [162, 303] width 5 height 5
checkbox input "true"
click at [725, 361] on button "Next" at bounding box center [723, 365] width 26 height 14
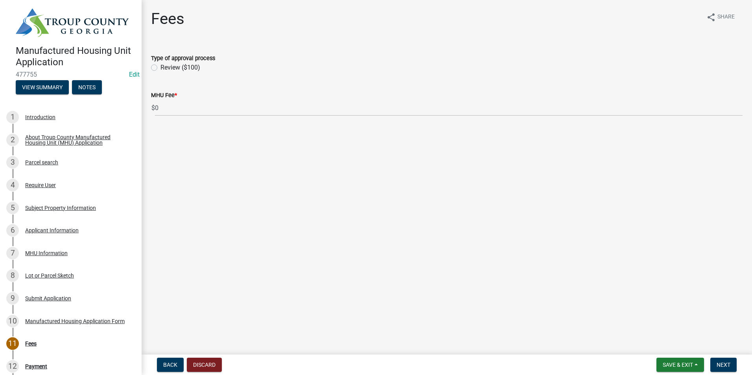
click at [160, 67] on label "Review ($100)" at bounding box center [180, 67] width 40 height 9
click at [160, 67] on input "Review ($100)" at bounding box center [162, 65] width 5 height 5
radio input "true"
click at [722, 367] on span "Next" at bounding box center [723, 365] width 14 height 6
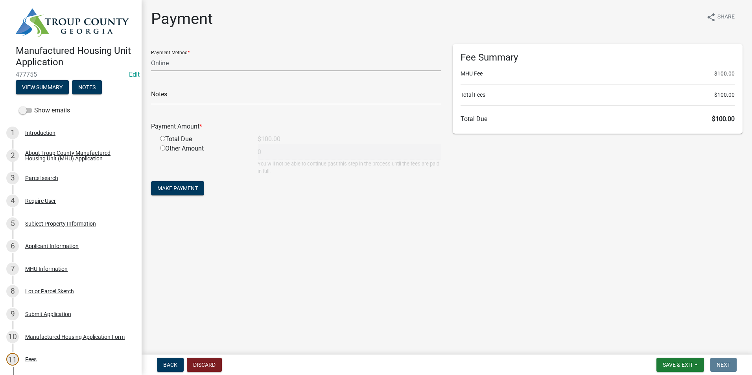
click at [169, 63] on select "Credit Card POS Check Cash Online" at bounding box center [296, 63] width 290 height 16
select select "2: 1"
click at [151, 55] on select "Credit Card POS Check Cash Online" at bounding box center [296, 63] width 290 height 16
click at [164, 136] on input "radio" at bounding box center [162, 138] width 5 height 5
radio input "true"
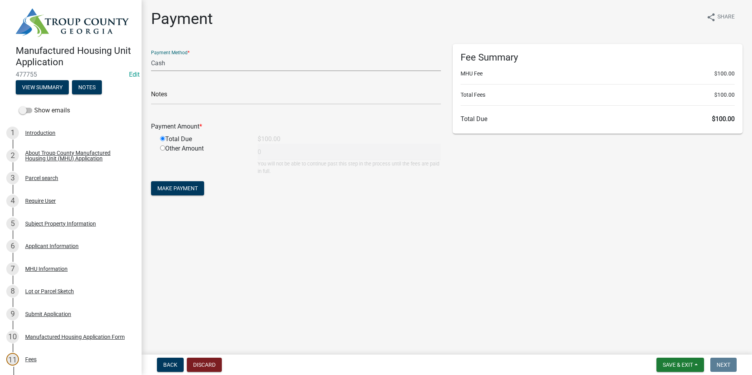
type input "100"
click at [166, 187] on span "Make Payment" at bounding box center [177, 188] width 41 height 6
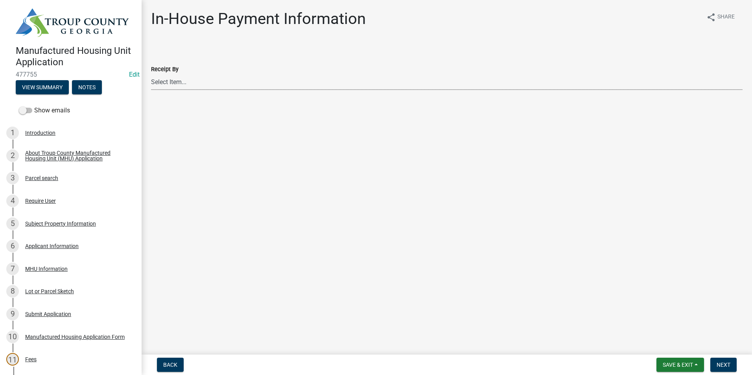
click at [229, 84] on select "Select Item... Douglas Richardson James Lorimer Thrailkill Jr Keanua Patterson …" at bounding box center [446, 82] width 591 height 16
click at [151, 74] on select "Select Item... Douglas Richardson James Lorimer Thrailkill Jr Keanua Patterson …" at bounding box center [446, 82] width 591 height 16
select select "2b86b0c4-e8a1-45ee-90a7-b8d4cb5b2682"
click at [727, 368] on button "Next" at bounding box center [723, 365] width 26 height 14
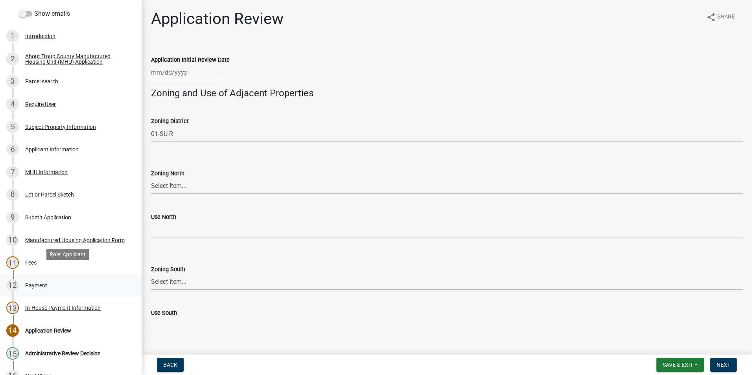
scroll to position [157, 0]
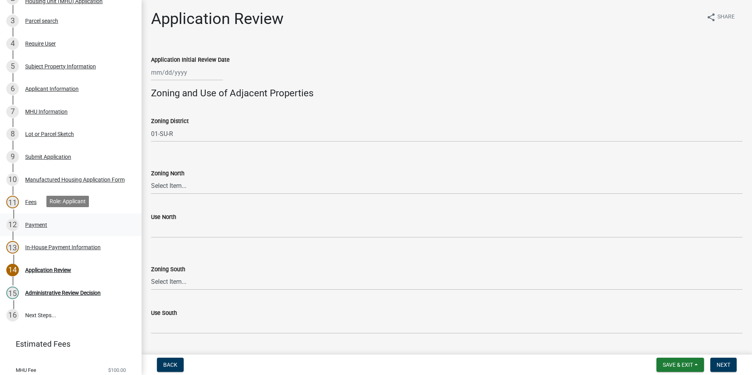
click at [46, 223] on div "Payment" at bounding box center [36, 225] width 22 height 6
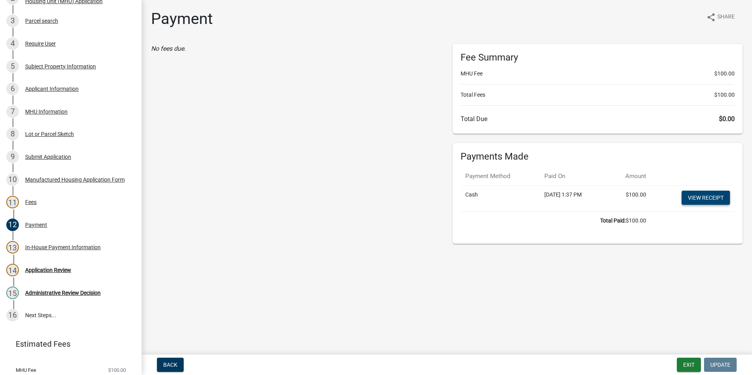
click at [712, 192] on link "View receipt" at bounding box center [705, 198] width 48 height 14
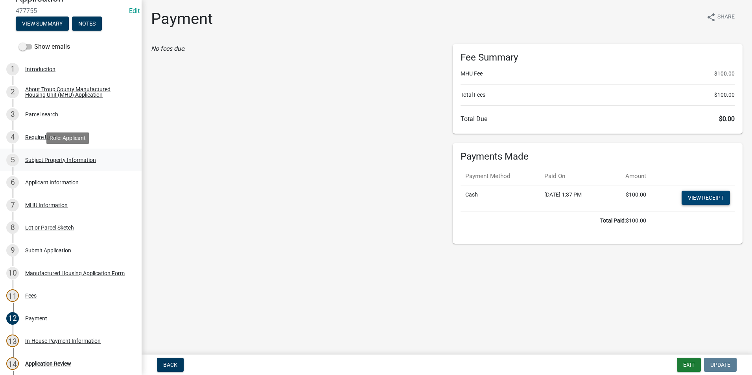
scroll to position [39, 0]
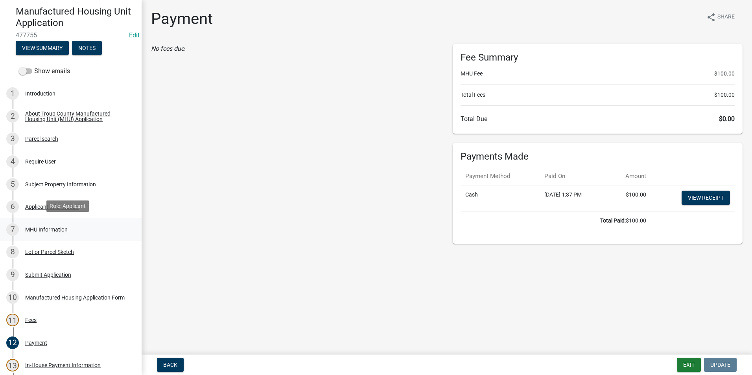
click at [67, 226] on div "7 MHU Information" at bounding box center [67, 229] width 123 height 13
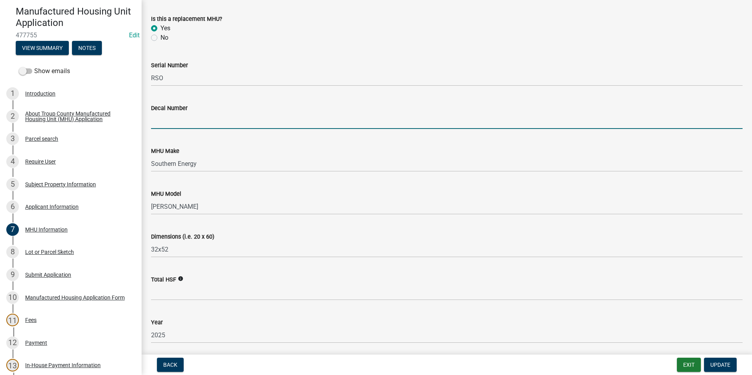
click at [187, 123] on input "Decal Number" at bounding box center [446, 121] width 591 height 16
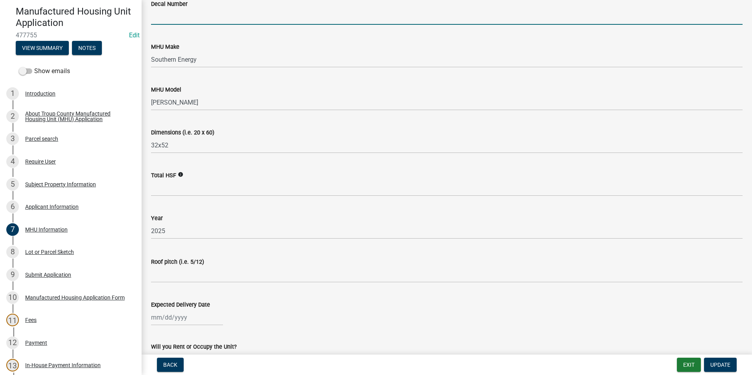
scroll to position [157, 0]
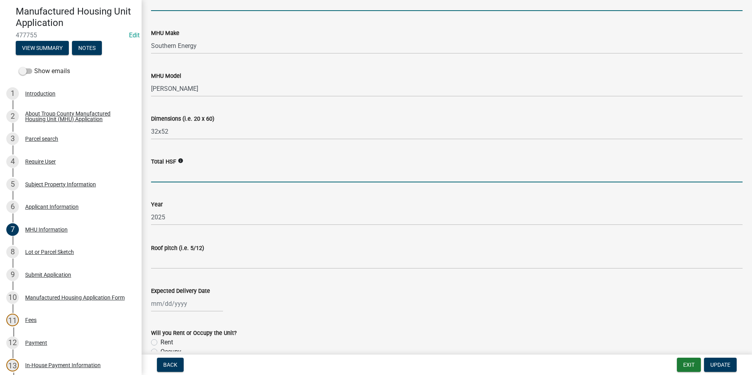
click at [179, 172] on input "Total HSF" at bounding box center [446, 174] width 591 height 16
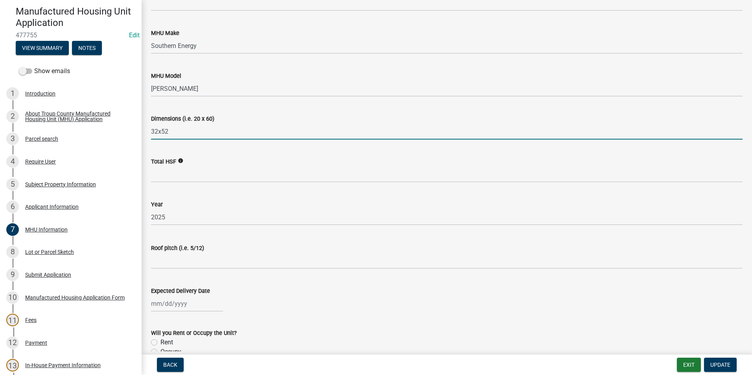
click at [174, 130] on input "32x52" at bounding box center [446, 131] width 591 height 16
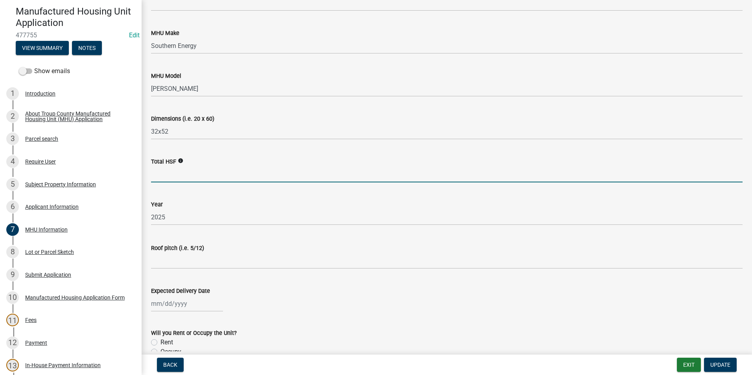
click at [178, 175] on input "Total HSF" at bounding box center [446, 174] width 591 height 16
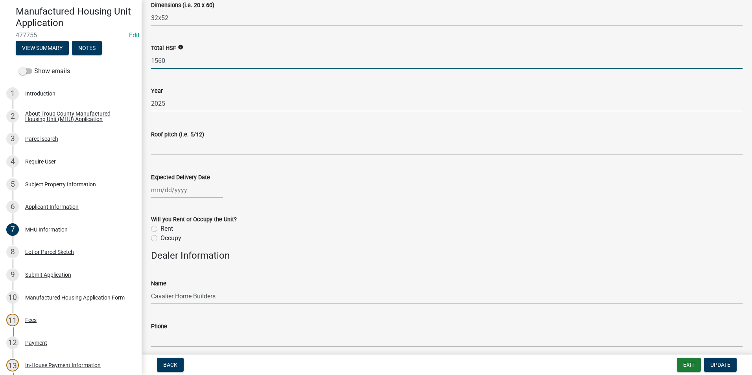
scroll to position [275, 0]
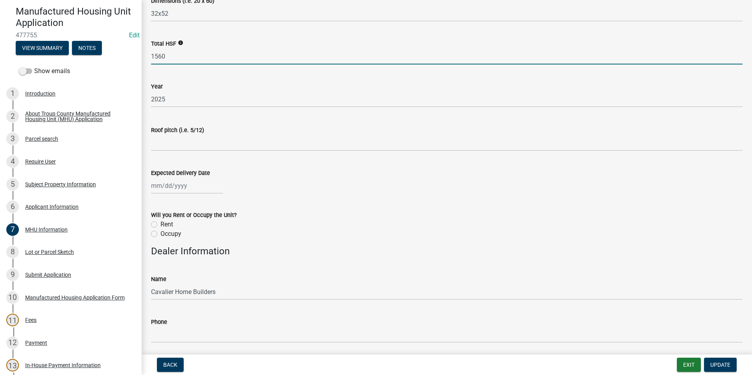
type input "1560"
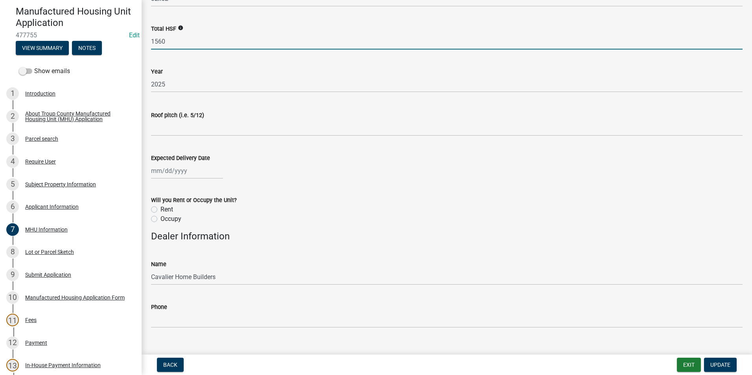
scroll to position [304, 0]
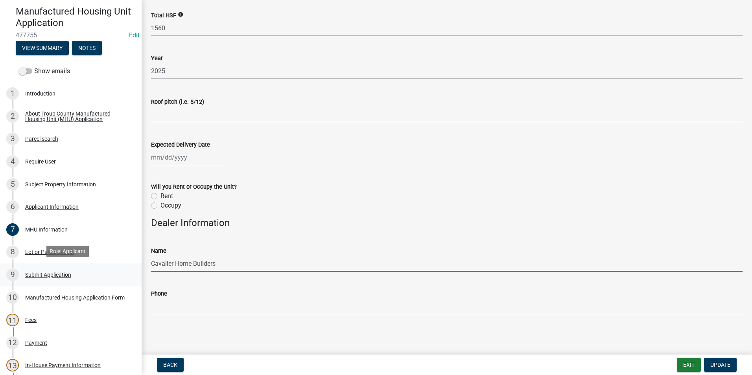
drag, startPoint x: 256, startPoint y: 257, endPoint x: 111, endPoint y: 277, distance: 146.1
click at [111, 279] on div "Manufactured Housing Unit Application 477755 Edit View Summary Notes Show email…" at bounding box center [376, 187] width 752 height 375
type input "Clayton Homes"
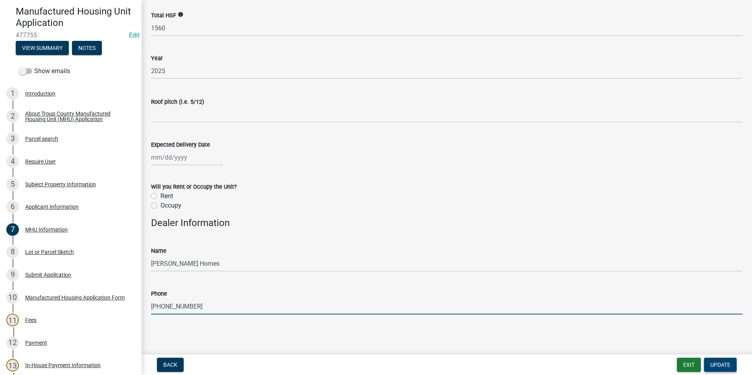
type input "770-258-7321"
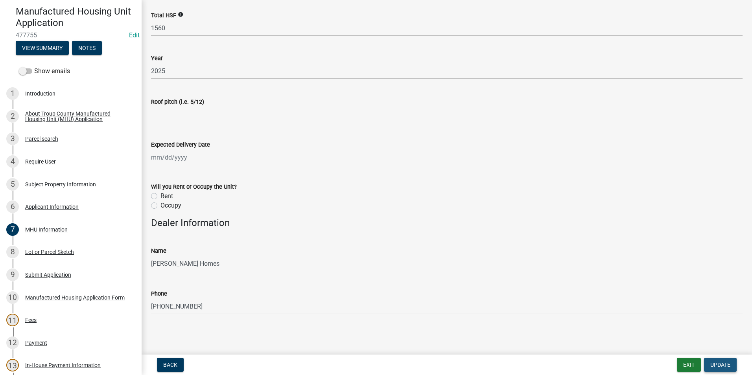
click at [714, 364] on span "Update" at bounding box center [720, 365] width 20 height 6
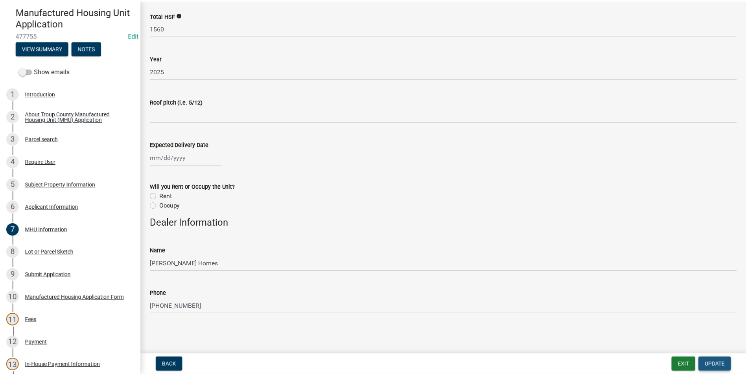
scroll to position [0, 0]
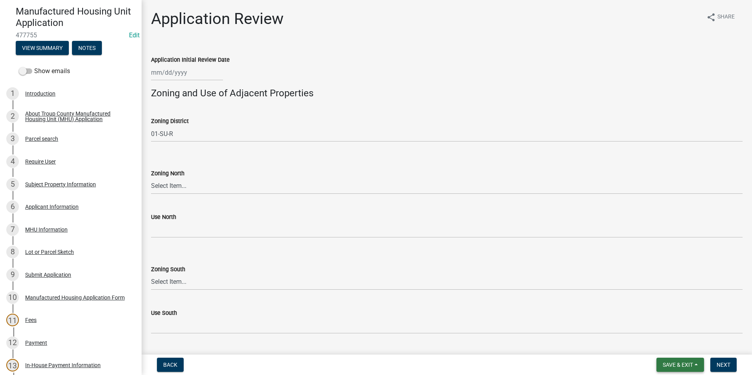
click at [679, 365] on span "Save & Exit" at bounding box center [678, 365] width 30 height 6
click at [680, 346] on button "Save & Exit" at bounding box center [672, 344] width 63 height 19
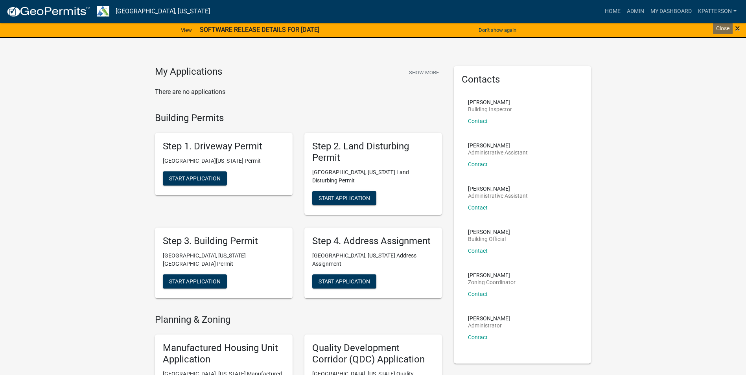
click at [740, 27] on span "×" at bounding box center [737, 28] width 5 height 11
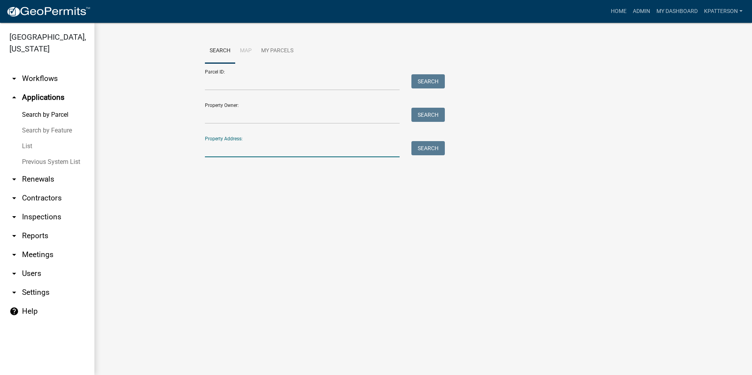
click at [287, 149] on input "Property Address:" at bounding box center [302, 149] width 195 height 16
type input "657 hightower rd"
drag, startPoint x: 425, startPoint y: 147, endPoint x: 423, endPoint y: 151, distance: 4.2
click at [425, 147] on button "Search" at bounding box center [427, 148] width 33 height 14
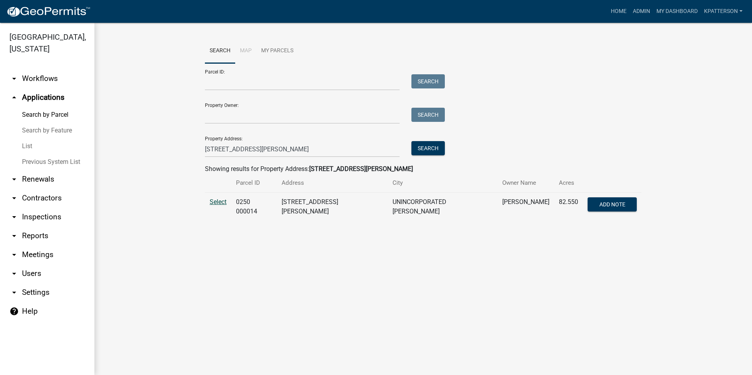
click at [217, 200] on span "Select" at bounding box center [218, 201] width 17 height 7
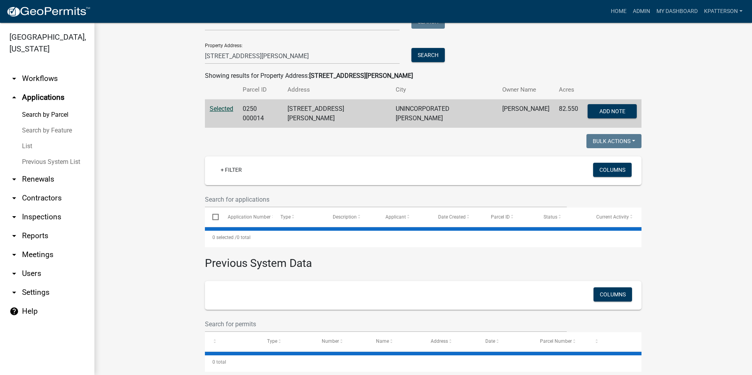
scroll to position [103, 0]
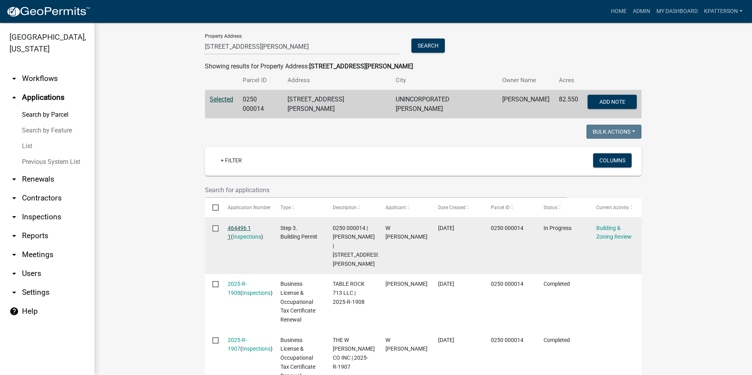
click at [246, 225] on link "464496 1 1" at bounding box center [239, 232] width 23 height 15
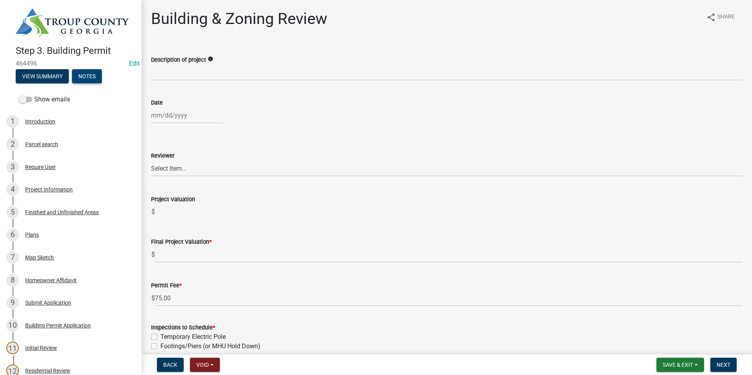
click at [81, 76] on button "Notes" at bounding box center [87, 76] width 30 height 14
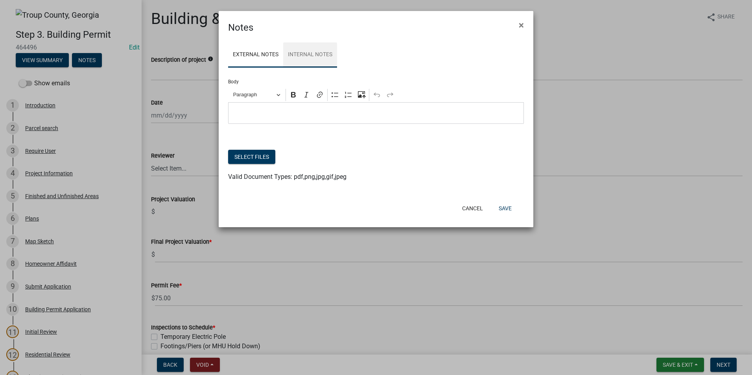
click at [298, 55] on link "Internal Notes" at bounding box center [310, 54] width 54 height 25
click at [241, 47] on link "External Notes" at bounding box center [255, 54] width 55 height 25
click at [473, 213] on button "Cancel" at bounding box center [472, 208] width 33 height 14
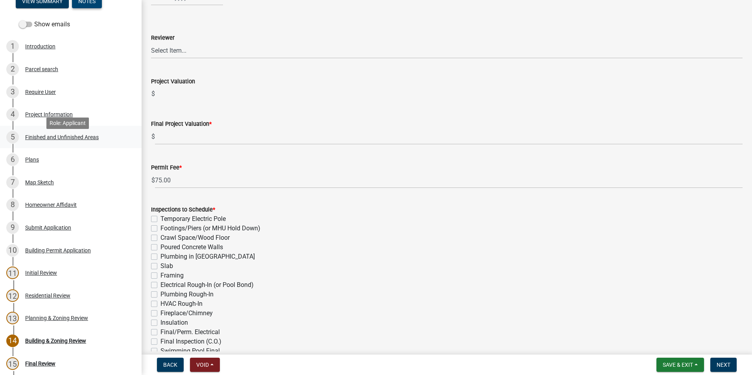
scroll to position [39, 0]
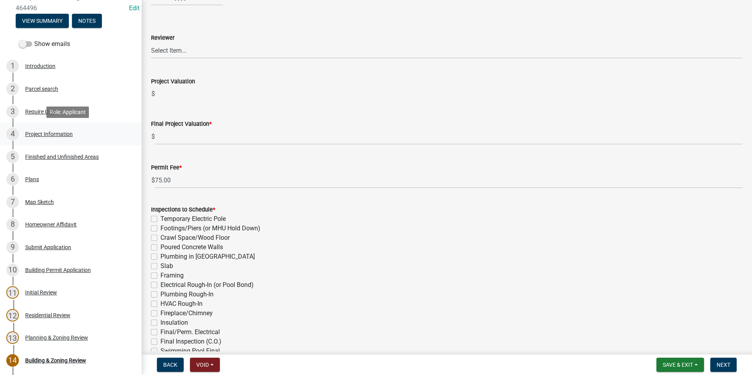
click at [62, 134] on div "Project Information" at bounding box center [49, 134] width 48 height 6
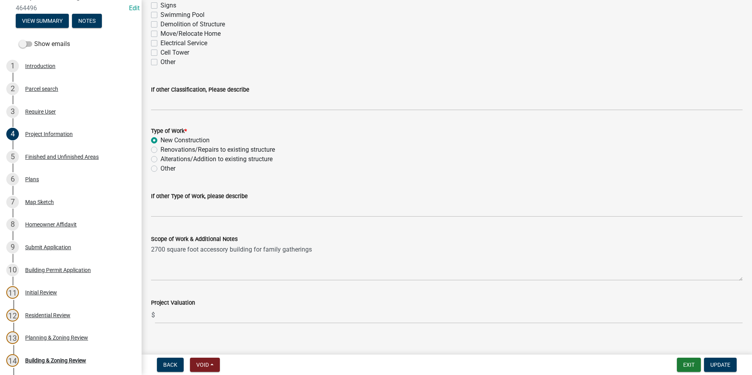
scroll to position [718, 0]
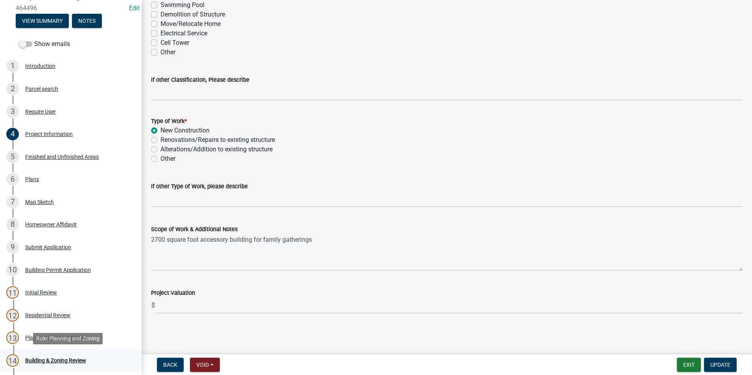
click at [52, 354] on link "14 Building & Zoning Review" at bounding box center [71, 360] width 142 height 23
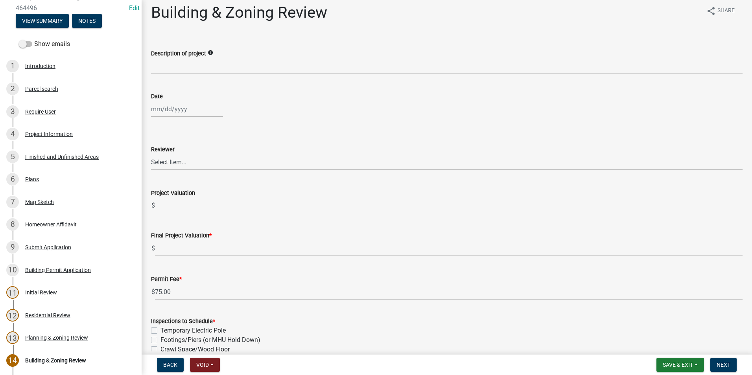
scroll to position [0, 0]
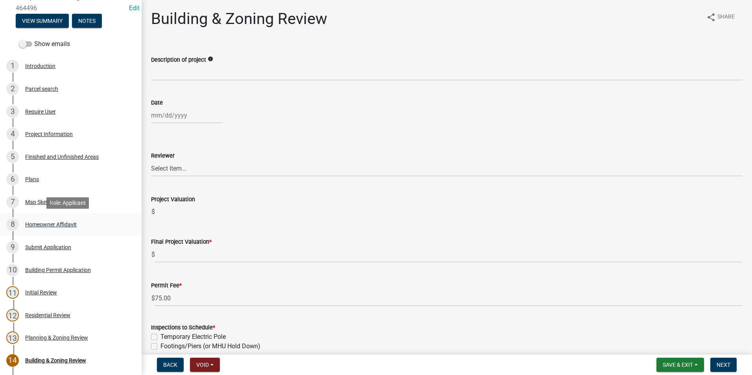
click at [41, 224] on div "Homeowner Affidavit" at bounding box center [51, 225] width 52 height 6
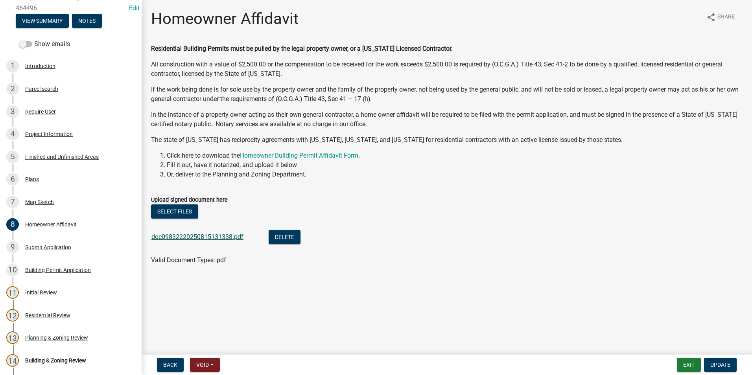
click at [181, 239] on link "doc09832220250815131338.pdf" at bounding box center [197, 236] width 92 height 7
click at [78, 253] on div "9 Submit Application" at bounding box center [67, 247] width 123 height 13
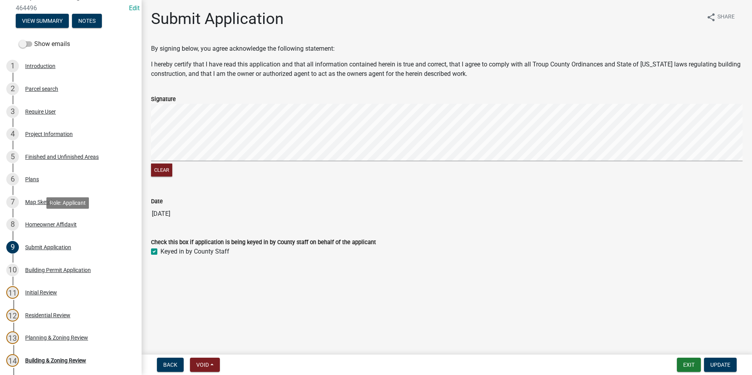
click at [82, 229] on div "8 Homeowner Affidavit" at bounding box center [67, 224] width 123 height 13
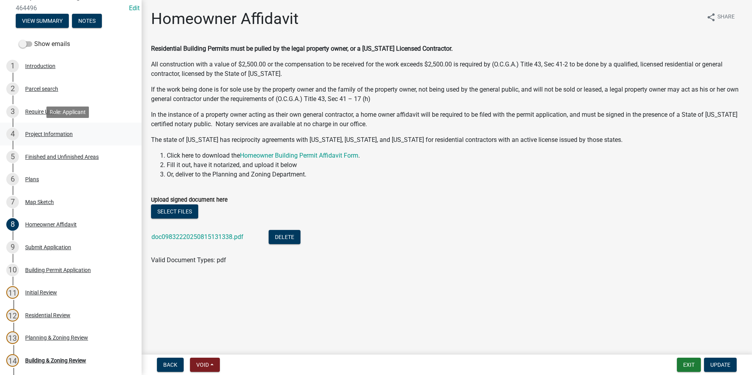
click at [90, 137] on div "4 Project Information" at bounding box center [67, 134] width 123 height 13
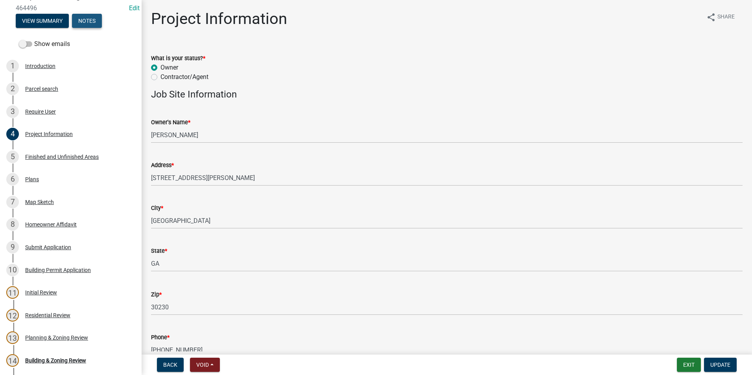
click at [85, 22] on button "Notes" at bounding box center [87, 21] width 30 height 14
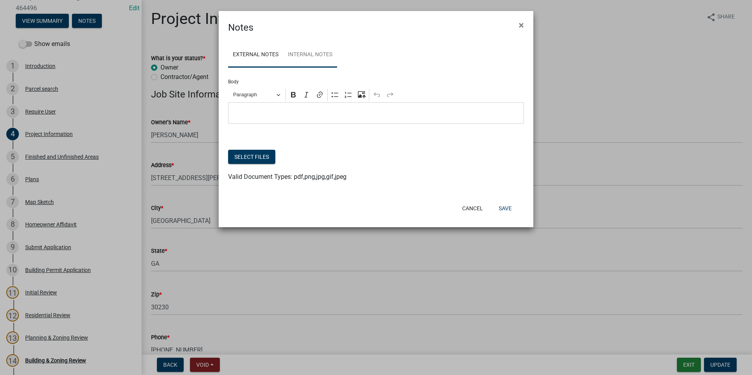
click at [324, 53] on link "Internal Notes" at bounding box center [310, 54] width 54 height 25
click at [274, 50] on link "External Notes" at bounding box center [255, 54] width 55 height 25
click at [471, 214] on button "Cancel" at bounding box center [472, 208] width 33 height 14
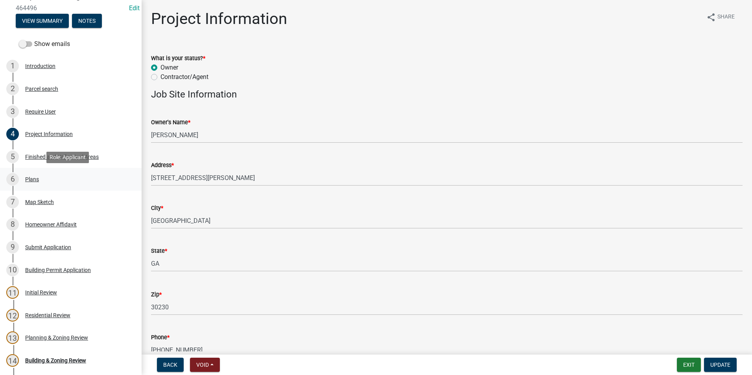
click at [41, 181] on div "6 Plans" at bounding box center [67, 179] width 123 height 13
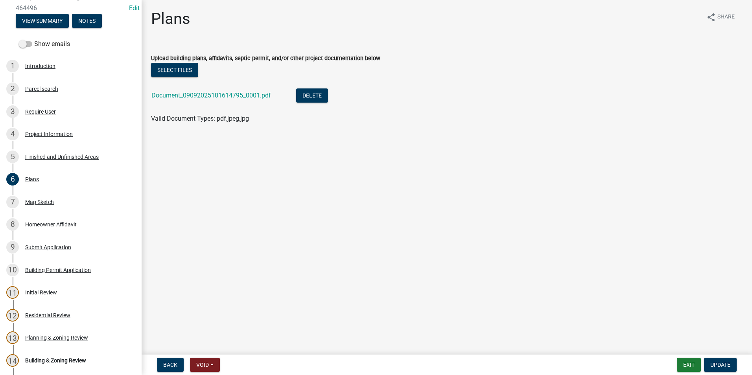
click at [192, 85] on li "Document_09092025101614795_0001.pdf Delete" at bounding box center [446, 96] width 591 height 29
click at [193, 92] on link "Document_09092025101614795_0001.pdf" at bounding box center [211, 95] width 120 height 7
click at [96, 143] on link "4 Project Information" at bounding box center [71, 134] width 142 height 23
